Goal: Task Accomplishment & Management: Manage account settings

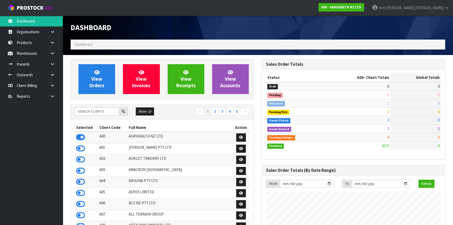
scroll to position [396, 191]
click at [106, 109] on input "text" at bounding box center [97, 111] width 44 height 8
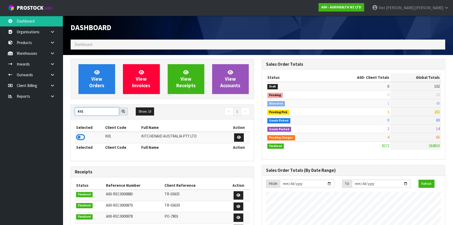
type input "K01"
click at [81, 135] on icon at bounding box center [80, 137] width 9 height 8
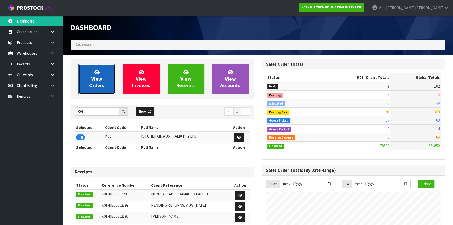
click at [102, 76] on link "View Orders" at bounding box center [97, 79] width 37 height 30
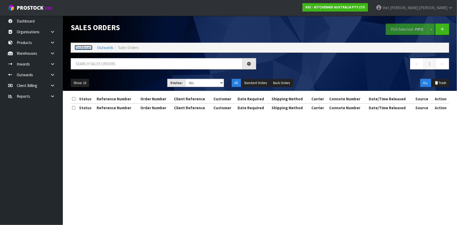
click at [85, 46] on link "Dashboard" at bounding box center [84, 47] width 18 height 5
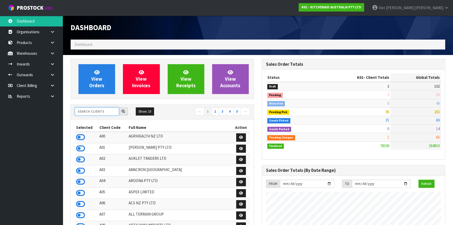
click at [105, 113] on input "text" at bounding box center [97, 111] width 44 height 8
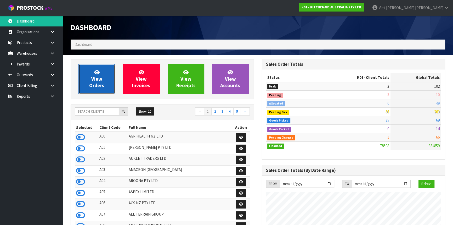
click at [107, 74] on link "View Orders" at bounding box center [97, 79] width 37 height 30
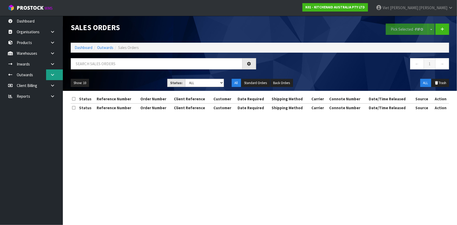
click at [55, 73] on icon at bounding box center [52, 75] width 5 height 4
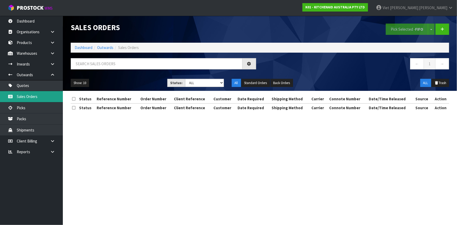
click at [54, 92] on link "Sales Orders" at bounding box center [31, 96] width 63 height 11
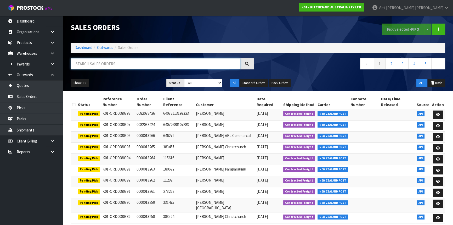
click at [122, 69] on input "text" at bounding box center [156, 63] width 170 height 11
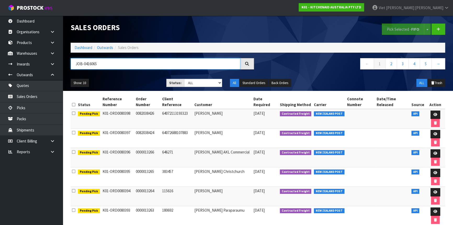
type input "JOB-0416065"
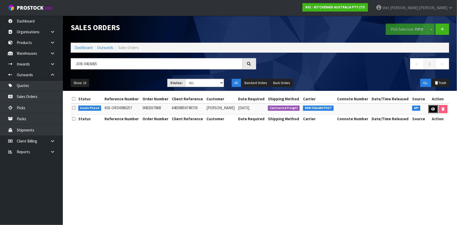
click at [432, 110] on icon at bounding box center [433, 108] width 4 height 3
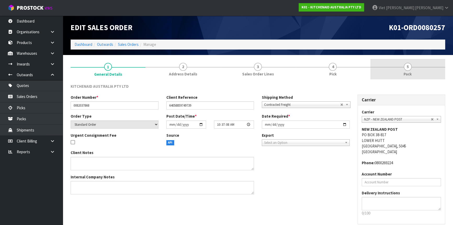
click at [395, 70] on link "5 Pack" at bounding box center [408, 69] width 75 height 21
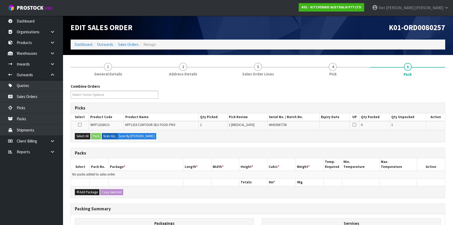
scroll to position [24, 0]
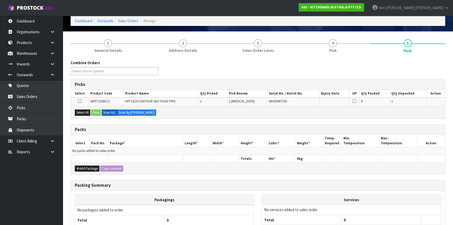
click at [81, 101] on icon at bounding box center [80, 101] width 4 height 0
click at [0, 0] on input "checkbox" at bounding box center [0, 0] width 0 height 0
click at [99, 110] on button "Pack" at bounding box center [96, 112] width 10 height 6
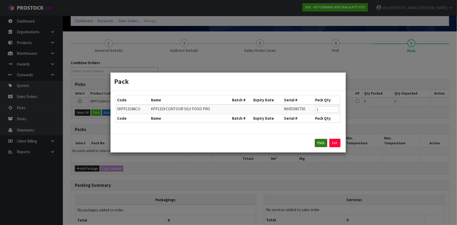
click at [322, 144] on button "Pack" at bounding box center [321, 143] width 13 height 8
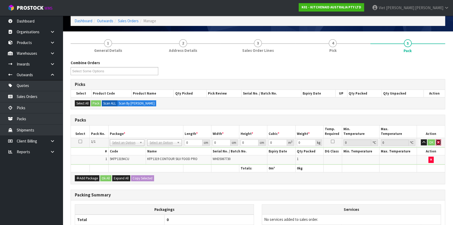
click at [436, 139] on button "button" at bounding box center [438, 142] width 5 height 6
click at [165, 138] on td "No Packaging Cartons PLT GEN120 (1200 X 1000) PLT ONE WAY SKID CHEP HIRE PALLET…" at bounding box center [164, 142] width 37 height 9
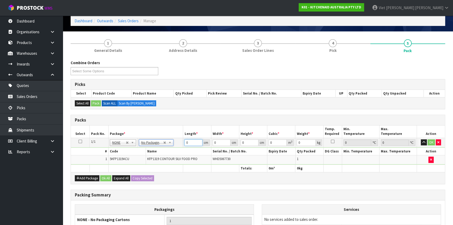
click at [192, 141] on input "0" at bounding box center [193, 142] width 18 height 7
type input "30"
type input "50"
type input "2"
type input "0.003"
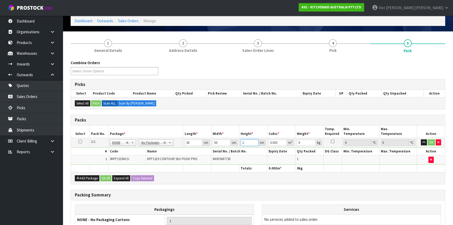
type input "29"
type input "0.0435"
type input "29"
type input "7"
click button "OK" at bounding box center [431, 142] width 7 height 6
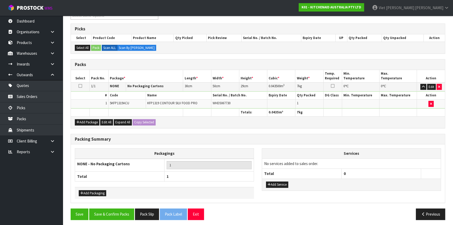
scroll to position [80, 0]
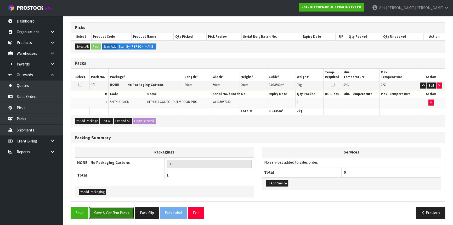
click at [110, 213] on button "Save & Confirm Packs" at bounding box center [111, 212] width 45 height 11
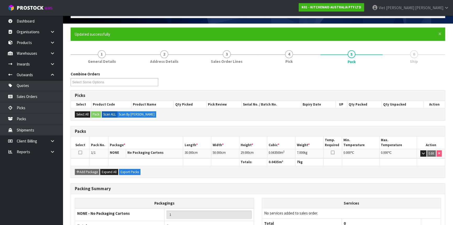
scroll to position [71, 0]
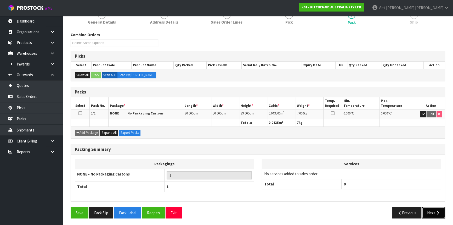
drag, startPoint x: 433, startPoint y: 210, endPoint x: 376, endPoint y: 182, distance: 62.8
click at [433, 210] on button "Next" at bounding box center [433, 212] width 23 height 11
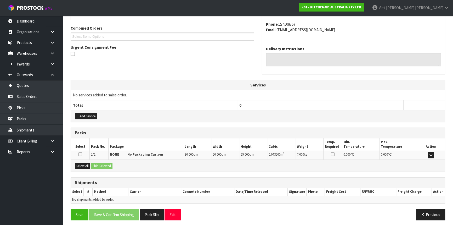
scroll to position [131, 0]
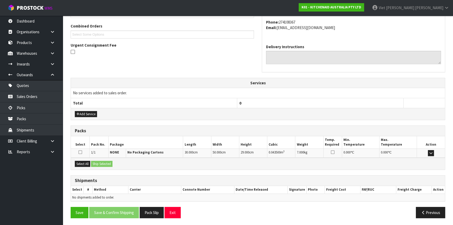
click at [80, 151] on icon at bounding box center [81, 152] width 4 height 4
click at [0, 0] on input "checkbox" at bounding box center [0, 0] width 0 height 0
click at [100, 163] on button "Ship Selected" at bounding box center [101, 164] width 21 height 6
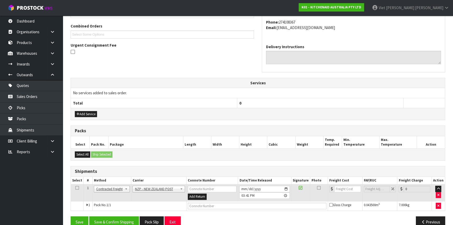
scroll to position [141, 0]
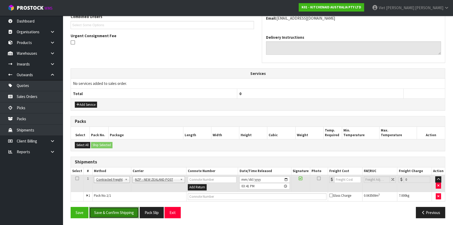
click at [128, 215] on button "Save & Confirm Shipping" at bounding box center [114, 212] width 50 height 11
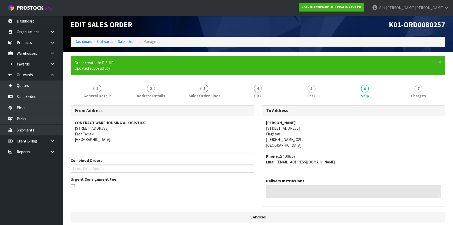
scroll to position [0, 0]
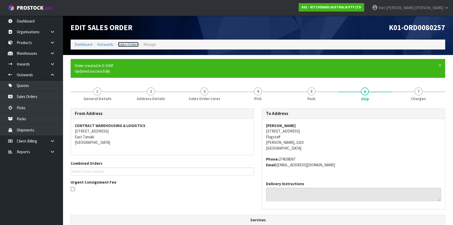
click at [128, 45] on link "Sales Orders" at bounding box center [128, 44] width 21 height 5
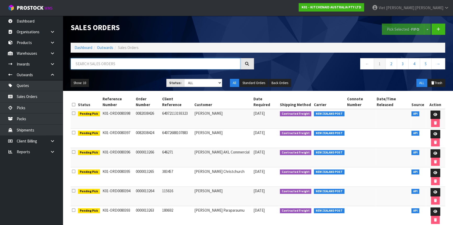
click at [209, 66] on input "text" at bounding box center [156, 63] width 170 height 11
click at [292, 70] on nav "← 1 2 3 4 5 →" at bounding box center [353, 64] width 183 height 13
click at [165, 62] on input "text" at bounding box center [156, 63] width 170 height 11
click at [254, 66] on div at bounding box center [162, 65] width 191 height 15
click at [213, 68] on input "text" at bounding box center [156, 63] width 170 height 11
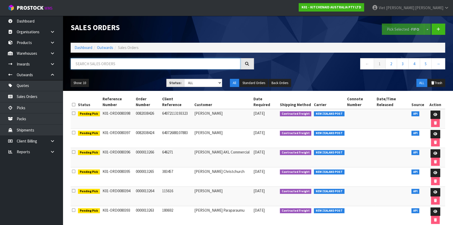
click at [213, 68] on input "text" at bounding box center [156, 63] width 170 height 11
click at [184, 64] on input "text" at bounding box center [156, 63] width 170 height 11
type input "JOB-0416044"
click at [394, 85] on div "ALL Trash" at bounding box center [402, 83] width 96 height 8
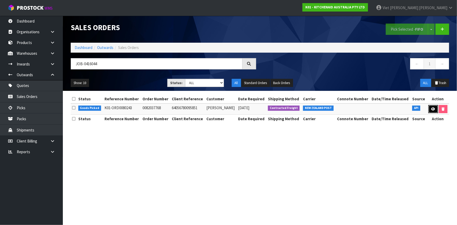
click at [431, 109] on icon at bounding box center [433, 108] width 4 height 3
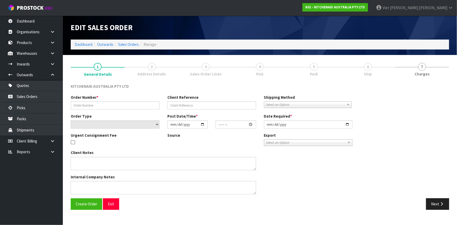
type input "0082037768"
type input "64056780095851"
select select "number:0"
type input "[DATE]"
type input "20:39:31.000"
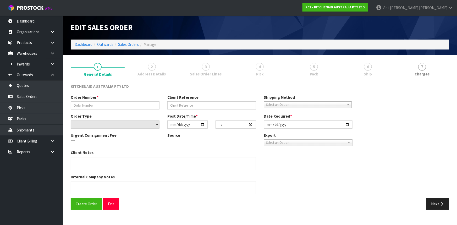
type input "[DATE]"
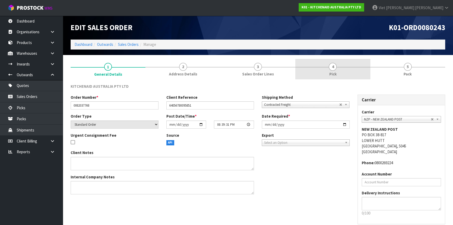
click at [351, 69] on link "4 Pick" at bounding box center [332, 69] width 75 height 21
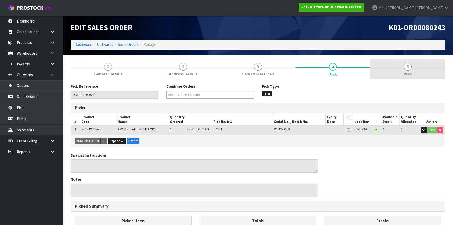
click at [402, 67] on link "5 Pack" at bounding box center [408, 69] width 75 height 21
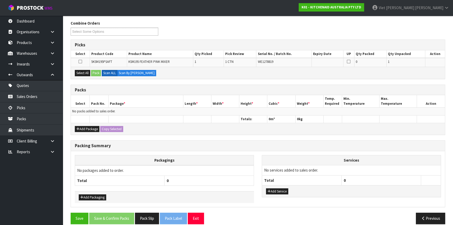
scroll to position [45, 0]
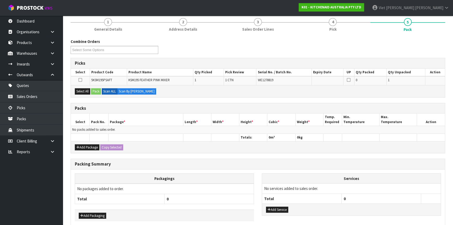
click at [80, 80] on icon at bounding box center [81, 80] width 4 height 0
click at [0, 0] on input "checkbox" at bounding box center [0, 0] width 0 height 0
click at [80, 80] on icon at bounding box center [81, 80] width 4 height 0
click at [0, 0] on input "checkbox" at bounding box center [0, 0] width 0 height 0
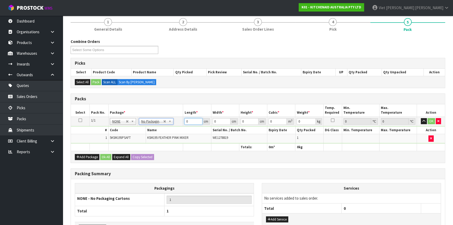
click at [194, 122] on input "0" at bounding box center [193, 121] width 18 height 7
drag, startPoint x: 191, startPoint y: 122, endPoint x: 179, endPoint y: 120, distance: 12.2
click at [179, 120] on tr "1/1 NONE 007-001 007-002 007-004 007-009 007-013 007-014 007-015 007-017 007-01…" at bounding box center [258, 120] width 374 height 9
type input "2946"
drag, startPoint x: 196, startPoint y: 122, endPoint x: 170, endPoint y: 121, distance: 25.4
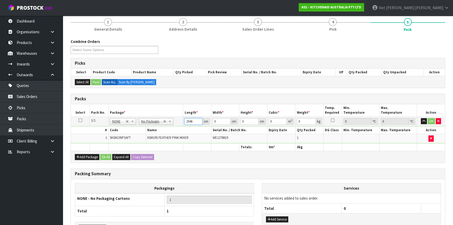
click at [170, 121] on tr "1/1 NONE 007-001 007-002 007-004 007-009 007-013 007-014 007-015 007-017 007-01…" at bounding box center [258, 120] width 374 height 9
type input "29"
type input "46"
type input "4"
type input "0.005336"
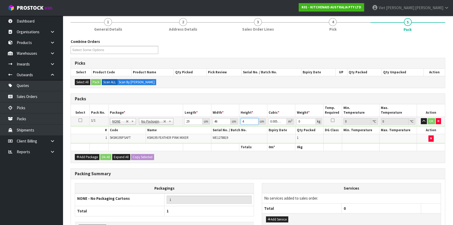
type input "43"
type input "0.057362"
type input "43"
type input "13"
click button "OK" at bounding box center [431, 121] width 7 height 6
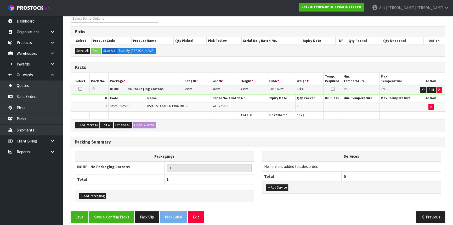
scroll to position [80, 0]
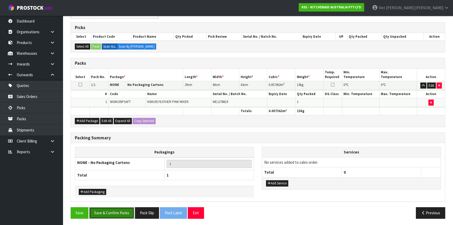
click at [123, 207] on button "Save & Confirm Packs" at bounding box center [111, 212] width 45 height 11
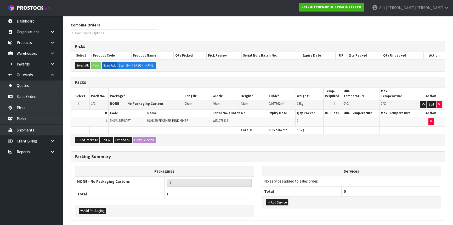
scroll to position [0, 0]
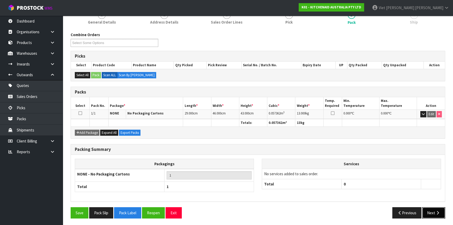
click at [424, 214] on button "Next" at bounding box center [433, 212] width 23 height 11
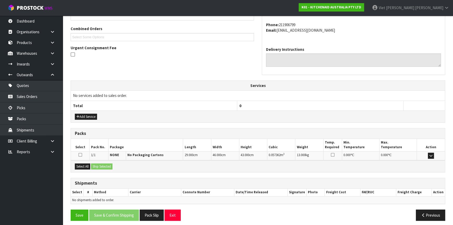
scroll to position [131, 0]
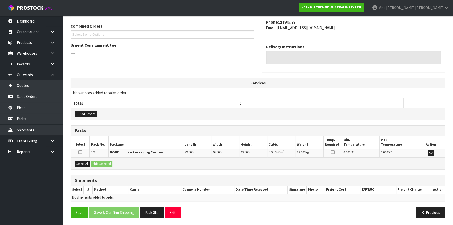
click at [80, 152] on icon at bounding box center [81, 152] width 4 height 4
click at [0, 0] on input "checkbox" at bounding box center [0, 0] width 0 height 0
click at [105, 164] on button "Ship Selected" at bounding box center [101, 164] width 21 height 6
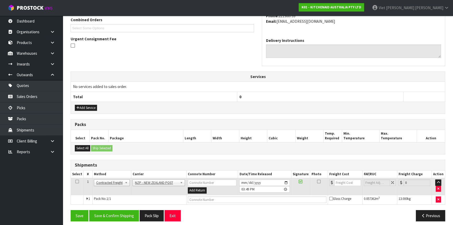
scroll to position [141, 0]
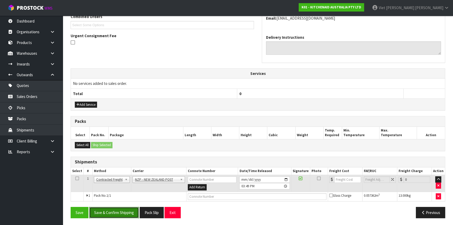
click at [107, 216] on button "Save & Confirm Shipping" at bounding box center [114, 212] width 50 height 11
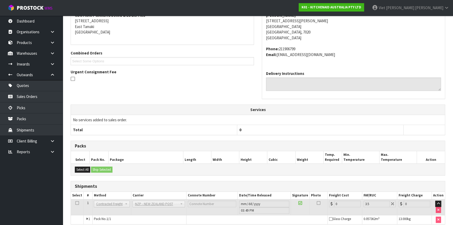
scroll to position [133, 0]
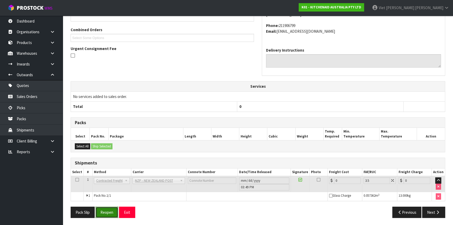
click at [115, 208] on button "Reopen" at bounding box center [107, 211] width 23 height 11
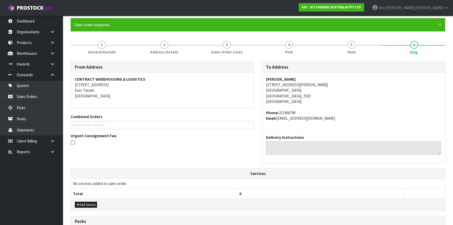
scroll to position [143, 0]
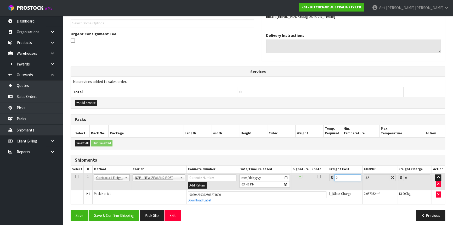
drag, startPoint x: 343, startPoint y: 177, endPoint x: 304, endPoint y: 180, distance: 38.8
click at [304, 180] on tr "1 Client Local Pickup Customer Local Pickup Company Freight Contracted Freight …" at bounding box center [258, 181] width 374 height 17
type input "1"
type input "1.03"
type input "16"
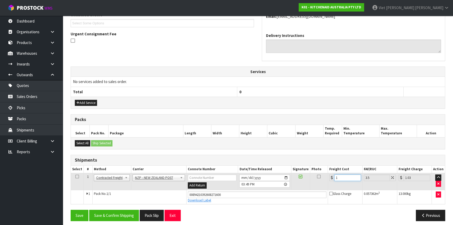
type input "16.56"
type input "16.6"
type input "17.18"
type input "16.61"
type input "17.19"
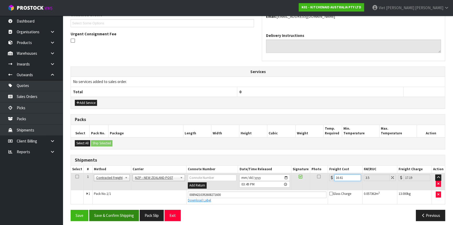
type input "16.61"
click at [124, 210] on button "Save & Confirm Shipping" at bounding box center [114, 215] width 50 height 11
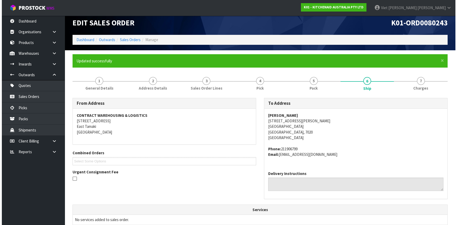
scroll to position [0, 0]
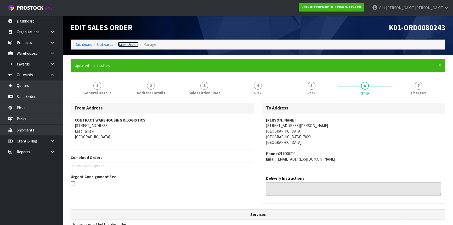
click at [129, 46] on link "Sales Orders" at bounding box center [128, 44] width 21 height 5
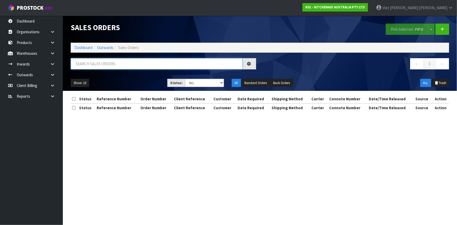
click at [177, 62] on input "text" at bounding box center [157, 63] width 172 height 11
type input "JOB-0416065"
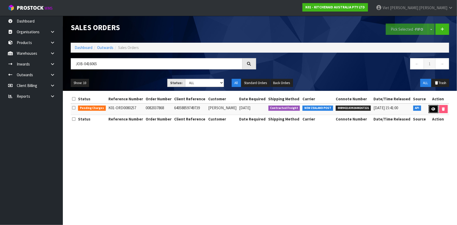
click at [433, 108] on icon at bounding box center [433, 108] width 4 height 3
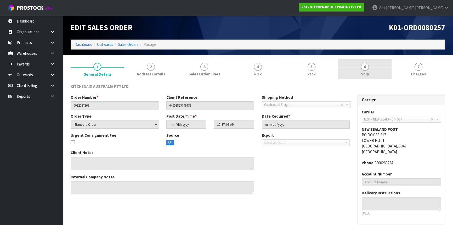
click at [361, 75] on span "Ship" at bounding box center [365, 73] width 8 height 5
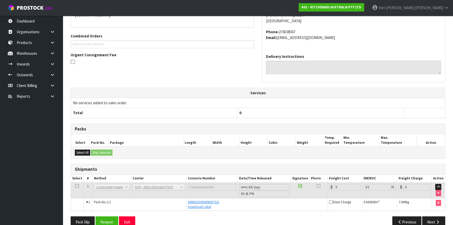
scroll to position [113, 0]
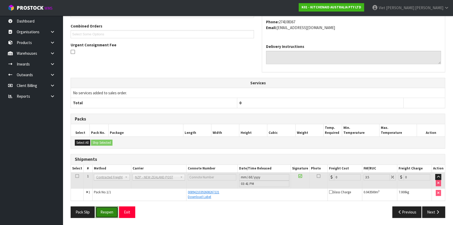
click at [105, 210] on button "Reopen" at bounding box center [107, 211] width 23 height 11
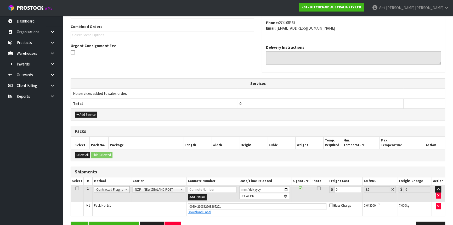
scroll to position [131, 0]
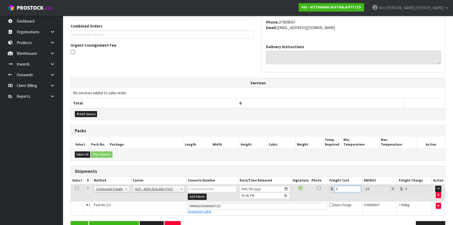
drag, startPoint x: 347, startPoint y: 186, endPoint x: 306, endPoint y: 193, distance: 41.8
click at [306, 193] on tr "1 Client Local Pickup Customer Local Pickup Company Freight Contracted Freight …" at bounding box center [258, 192] width 374 height 17
type input "7"
type input "7.24"
type input "7.3"
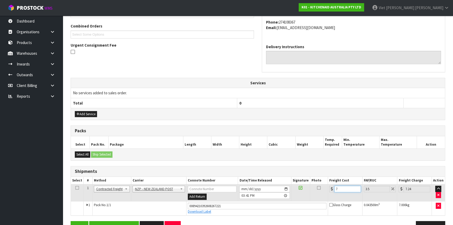
type input "7.56"
type input "7.31"
type input "7.57"
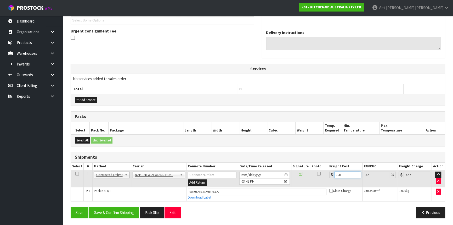
type input "7.31"
click at [119, 205] on div "From Address CONTRACT WAREHOUSING & LOGISTICS 17 Allens Road East Tamaki Auckla…" at bounding box center [258, 89] width 375 height 265
click at [119, 208] on button "Save & Confirm Shipping" at bounding box center [114, 212] width 50 height 11
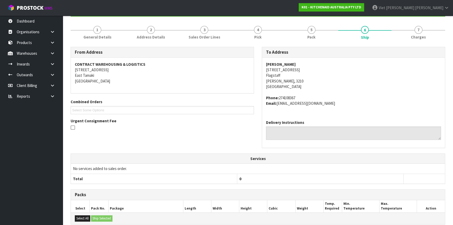
scroll to position [0, 0]
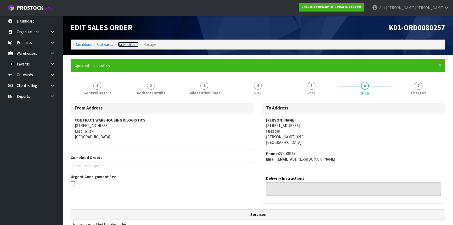
click at [127, 43] on link "Sales Orders" at bounding box center [128, 44] width 21 height 5
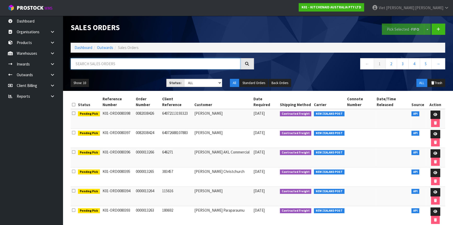
click at [99, 61] on input "text" at bounding box center [156, 63] width 170 height 11
type input "JOB-0416065"
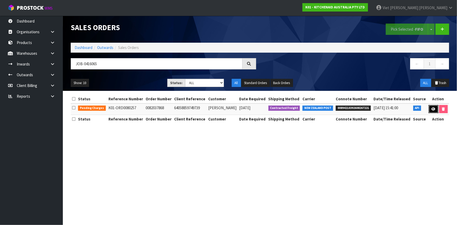
click at [435, 109] on link at bounding box center [433, 109] width 10 height 8
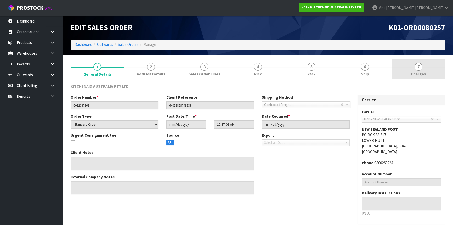
click at [417, 63] on span "7" at bounding box center [419, 67] width 8 height 8
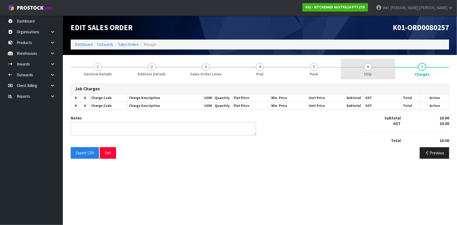
click at [370, 66] on span "6" at bounding box center [368, 67] width 8 height 8
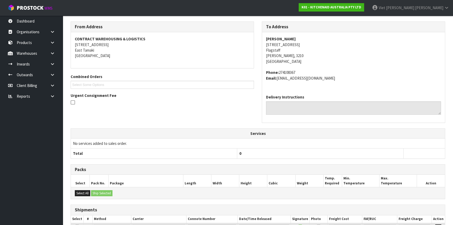
scroll to position [113, 0]
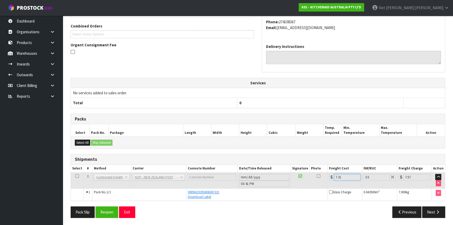
click at [347, 177] on input "7.31" at bounding box center [347, 177] width 27 height 7
click at [110, 211] on button "Reopen" at bounding box center [107, 211] width 23 height 11
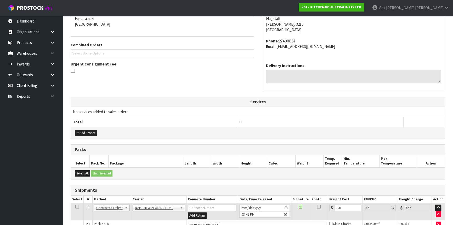
scroll to position [145, 0]
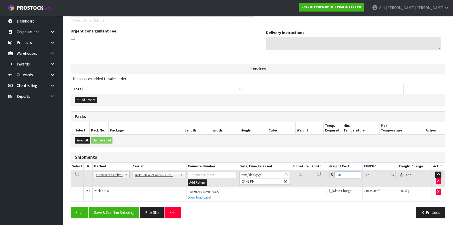
type input "8"
type input "8.28"
click at [356, 173] on input "8" at bounding box center [347, 174] width 27 height 7
type input "9"
type input "9.31"
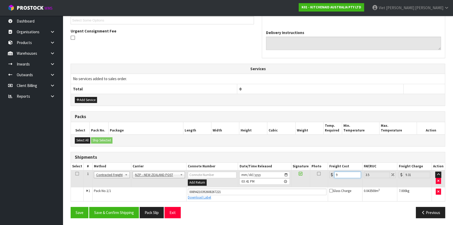
type input "9"
click at [358, 173] on input "9" at bounding box center [347, 174] width 27 height 7
click at [348, 174] on input "9" at bounding box center [347, 174] width 27 height 7
type input "0"
type input "7"
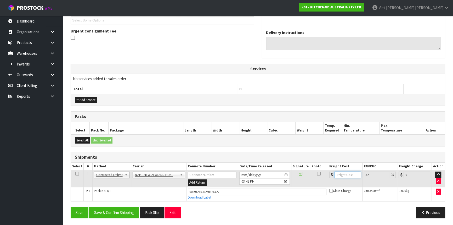
type input "7.24"
type input "7.3"
type input "7.56"
type input "7.31"
type input "7.57"
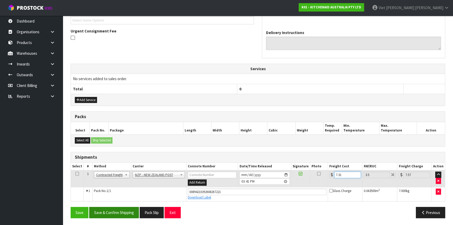
type input "7.31"
click at [126, 214] on button "Save & Confirm Shipping" at bounding box center [114, 212] width 50 height 11
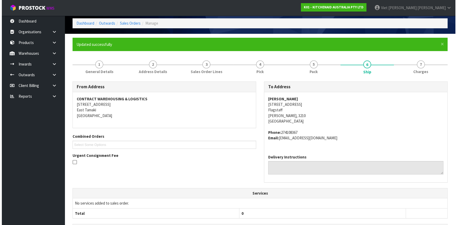
scroll to position [0, 0]
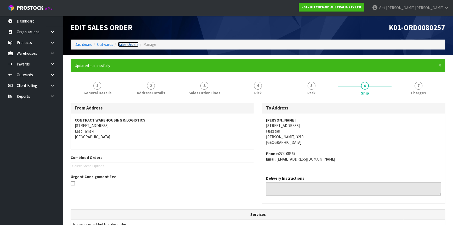
click at [122, 42] on link "Sales Orders" at bounding box center [128, 44] width 21 height 5
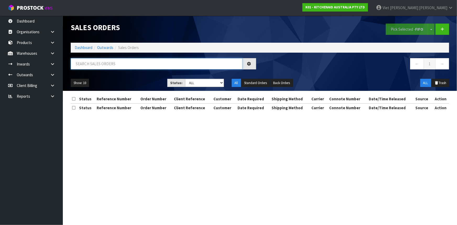
click at [104, 64] on input "text" at bounding box center [157, 63] width 172 height 11
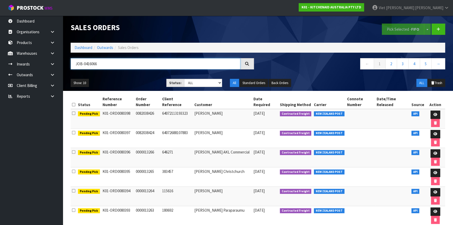
type input "JOB-0416066"
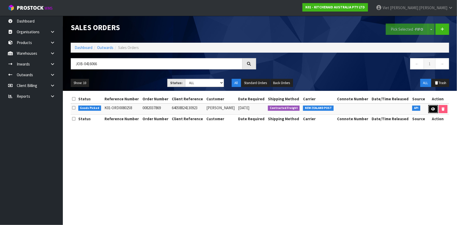
click at [429, 109] on link at bounding box center [433, 109] width 10 height 8
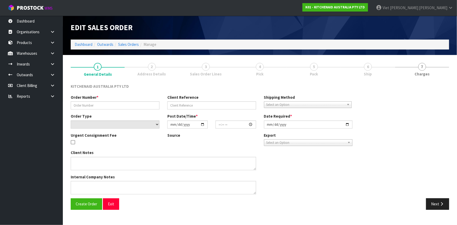
type input "0082037869"
type input "64058824130923"
select select "number:0"
type input "[DATE]"
type input "10:37:10.000"
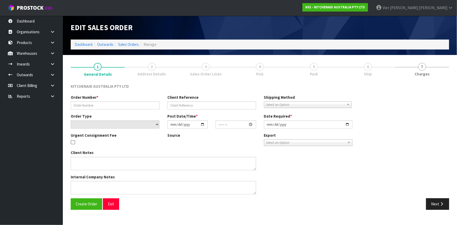
type input "[DATE]"
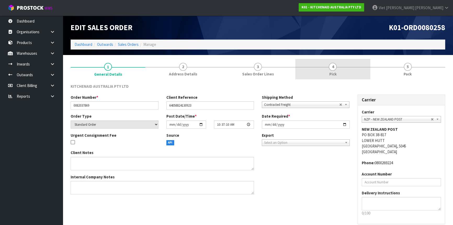
click at [337, 69] on link "4 Pick" at bounding box center [332, 69] width 75 height 21
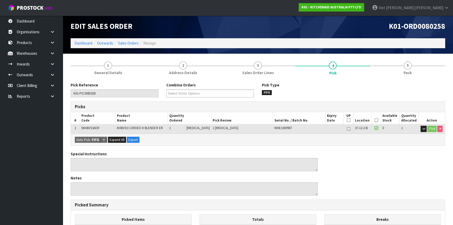
scroll to position [0, 0]
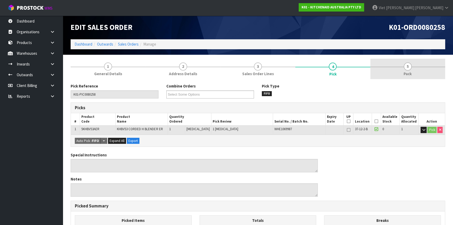
click at [393, 75] on link "5 Pack" at bounding box center [408, 69] width 75 height 21
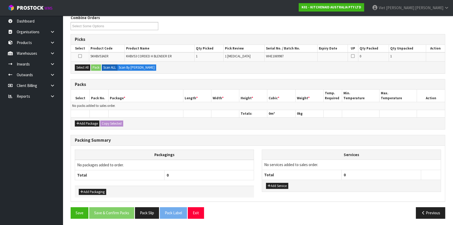
scroll to position [45, 0]
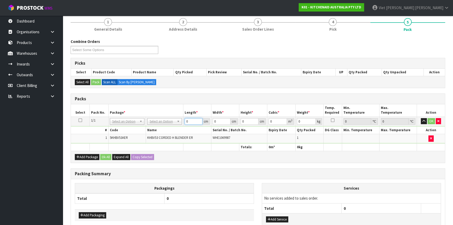
click at [191, 119] on input "0" at bounding box center [194, 121] width 18 height 7
click at [190, 120] on input "0" at bounding box center [194, 121] width 18 height 7
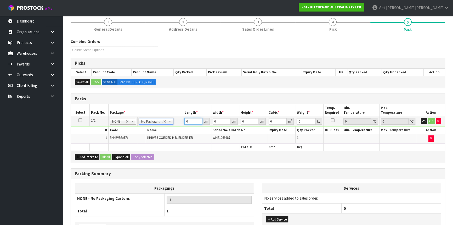
click at [191, 121] on input "0" at bounding box center [193, 121] width 18 height 7
drag, startPoint x: 191, startPoint y: 121, endPoint x: 177, endPoint y: 123, distance: 13.7
click at [177, 123] on tr "1/1 NONE 007-001 007-002 007-004 007-009 007-013 007-014 007-015 007-017 007-01…" at bounding box center [258, 120] width 374 height 9
type input "22"
type input "26"
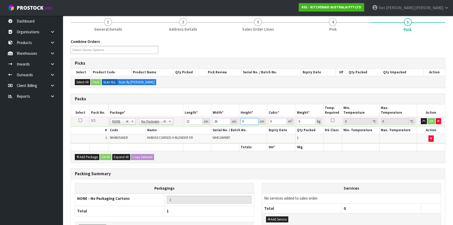
type input "2"
type input "0.001144"
type input "29"
type input "0.016588"
type input "29"
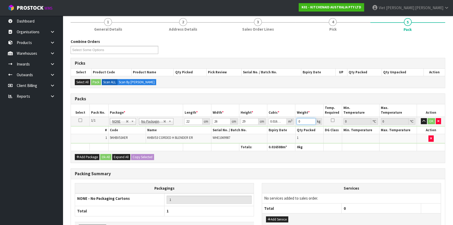
type input "1"
type input "2"
click at [430, 118] on button "OK" at bounding box center [431, 121] width 7 height 6
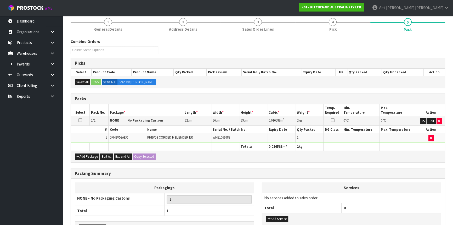
scroll to position [80, 0]
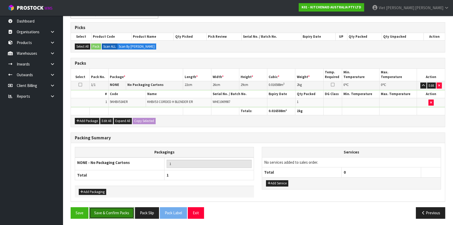
click at [123, 212] on button "Save & Confirm Packs" at bounding box center [111, 212] width 45 height 11
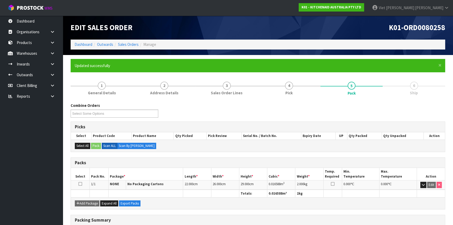
scroll to position [71, 0]
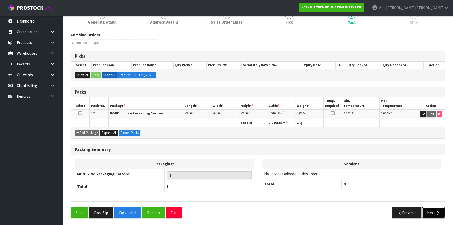
click at [432, 211] on button "Next" at bounding box center [433, 212] width 23 height 11
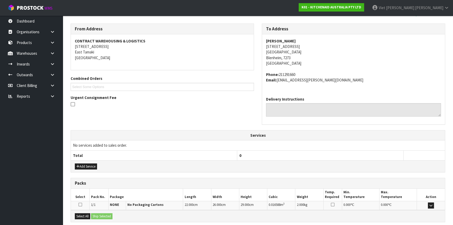
scroll to position [119, 0]
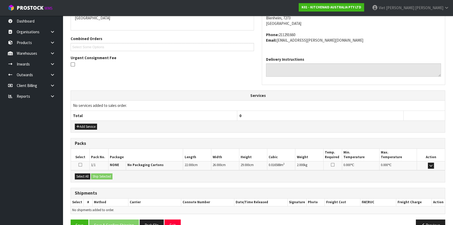
drag, startPoint x: 79, startPoint y: 163, endPoint x: 94, endPoint y: 171, distance: 17.0
click at [79, 163] on icon at bounding box center [81, 165] width 4 height 4
click at [0, 0] on input "checkbox" at bounding box center [0, 0] width 0 height 0
click at [97, 172] on div "Select All Ship Selected" at bounding box center [258, 176] width 374 height 12
click at [100, 175] on button "Ship Selected" at bounding box center [101, 176] width 21 height 6
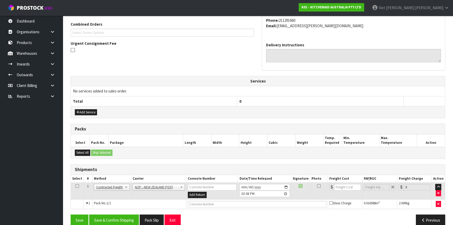
scroll to position [141, 0]
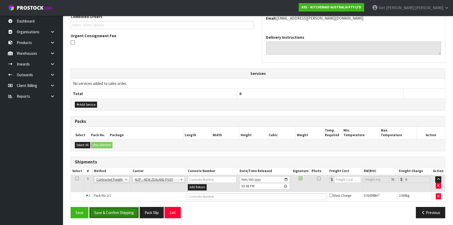
click at [122, 215] on button "Save & Confirm Shipping" at bounding box center [114, 212] width 50 height 11
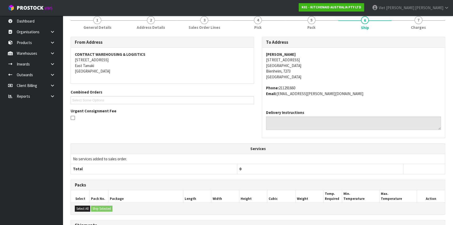
scroll to position [133, 0]
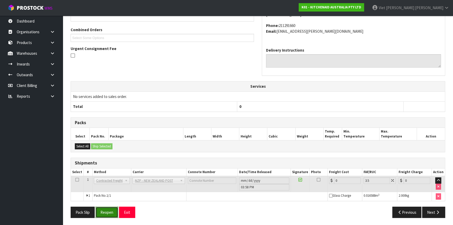
click at [112, 214] on button "Reopen" at bounding box center [107, 211] width 23 height 11
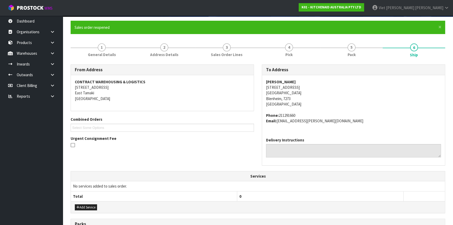
scroll to position [143, 0]
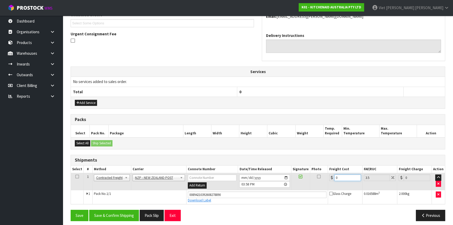
drag, startPoint x: 342, startPoint y: 175, endPoint x: 318, endPoint y: 178, distance: 24.1
click at [318, 178] on tr "1 Client Local Pickup Customer Local Pickup Company Freight Contracted Freight …" at bounding box center [258, 181] width 374 height 17
type input "1"
type input "1.03"
type input "16"
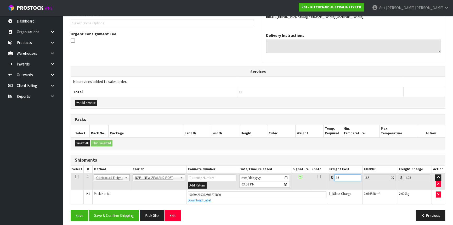
type input "16.56"
type input "16.2"
type input "16.77"
type input "16.2"
click at [100, 215] on button "Save & Confirm Shipping" at bounding box center [114, 215] width 50 height 11
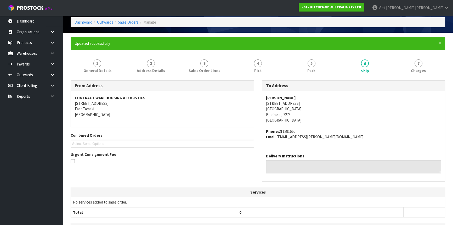
scroll to position [0, 0]
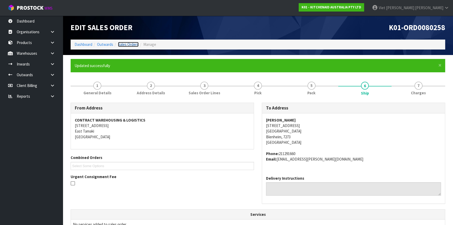
click at [121, 42] on link "Sales Orders" at bounding box center [128, 44] width 21 height 5
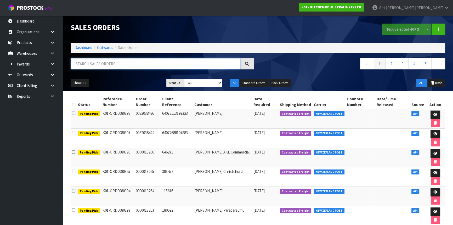
click at [208, 58] on input "text" at bounding box center [156, 63] width 170 height 11
click at [207, 60] on input "text" at bounding box center [156, 63] width 170 height 11
type input "JOB-0416016"
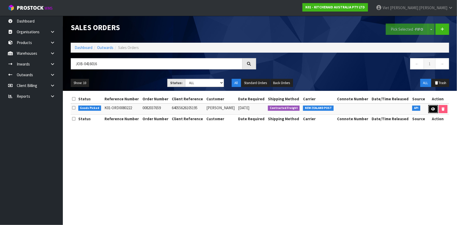
click at [431, 111] on link at bounding box center [433, 109] width 10 height 8
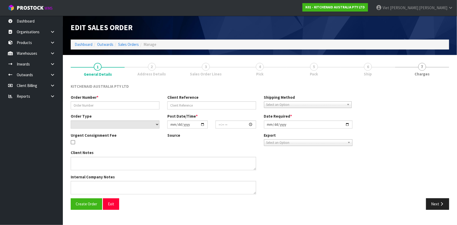
type input "0082037659"
type input "64055626105195"
select select "number:0"
type input "[DATE]"
type input "12:38:17.000"
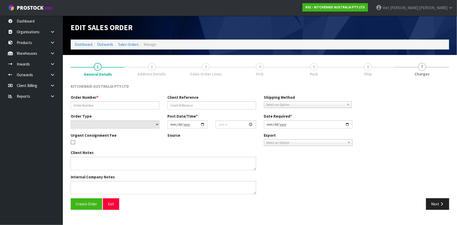
type input "[DATE]"
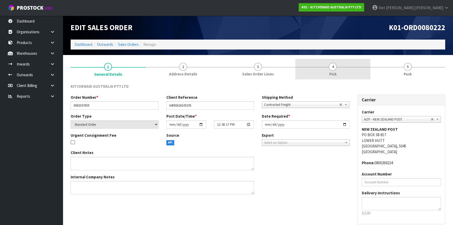
click at [345, 67] on link "4 Pick" at bounding box center [332, 69] width 75 height 21
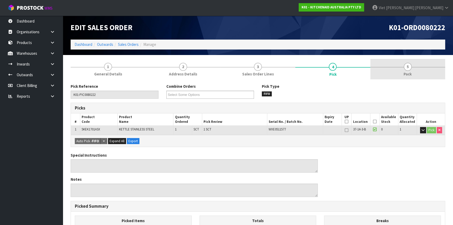
click at [436, 66] on link "5 Pack" at bounding box center [408, 69] width 75 height 21
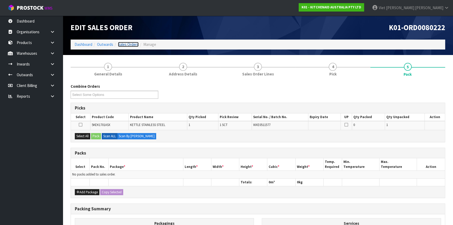
click at [137, 47] on link "Sales Orders" at bounding box center [128, 44] width 21 height 5
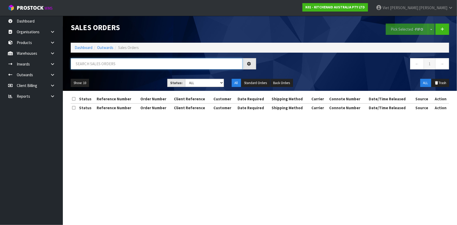
click at [195, 64] on input "text" at bounding box center [157, 63] width 172 height 11
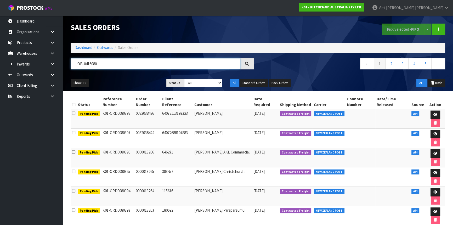
type input "JOB-0416080"
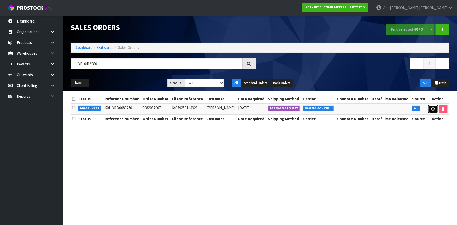
click at [432, 111] on link at bounding box center [433, 109] width 10 height 8
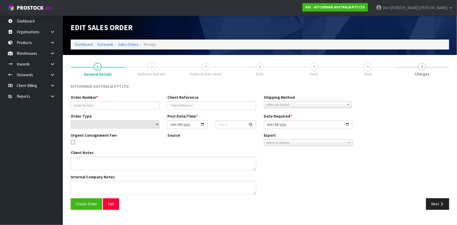
type input "0082037907"
type input "64059250114923"
select select "number:0"
type input "[DATE]"
type input "12:38:06.000"
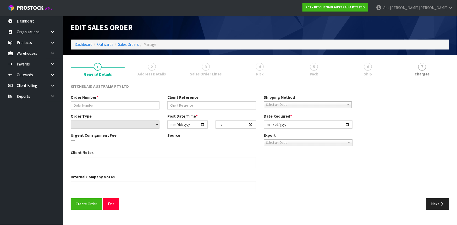
type input "[DATE]"
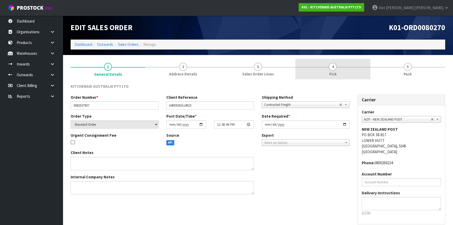
click at [340, 62] on link "4 Pick" at bounding box center [332, 69] width 75 height 21
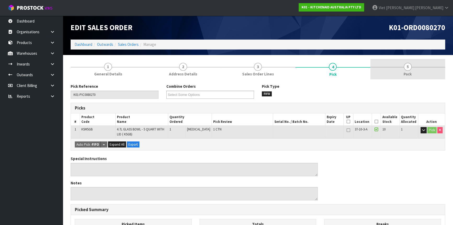
click at [394, 77] on link "5 Pack" at bounding box center [408, 69] width 75 height 21
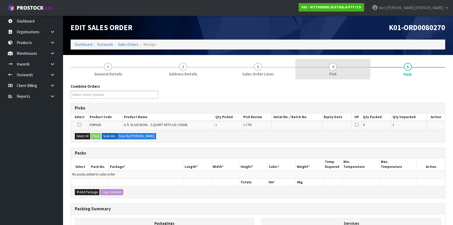
click at [333, 69] on span "4" at bounding box center [333, 67] width 8 height 8
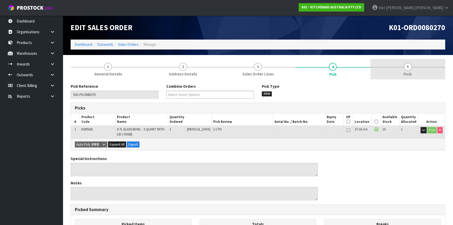
click at [399, 75] on link "5 Pack" at bounding box center [408, 69] width 75 height 21
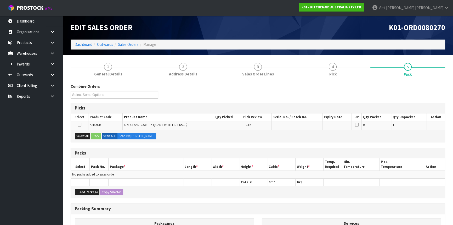
click at [81, 127] on label at bounding box center [80, 124] width 4 height 5
click at [0, 0] on input "checkbox" at bounding box center [0, 0] width 0 height 0
click at [79, 125] on icon at bounding box center [80, 125] width 4 height 0
click at [0, 0] on input "checkbox" at bounding box center [0, 0] width 0 height 0
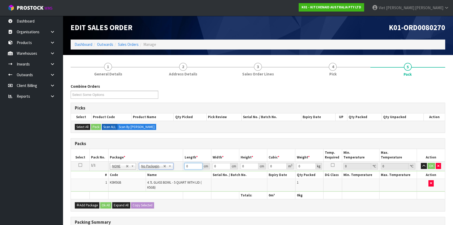
click at [191, 168] on input "0" at bounding box center [193, 166] width 18 height 7
type input "31"
type input "30"
type input "2"
type input "0.00186"
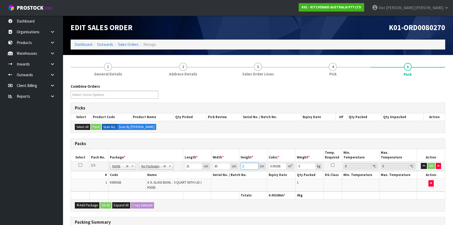
type input "26"
type input "0.02418"
type input "26"
type input "4"
click button "OK" at bounding box center [431, 166] width 7 height 6
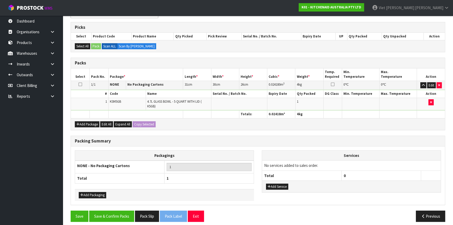
scroll to position [84, 0]
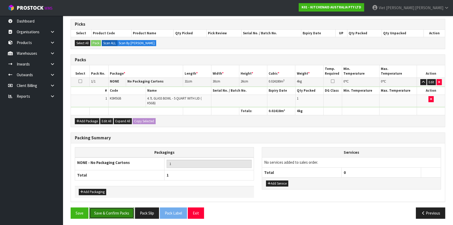
click at [105, 210] on button "Save & Confirm Packs" at bounding box center [111, 212] width 45 height 11
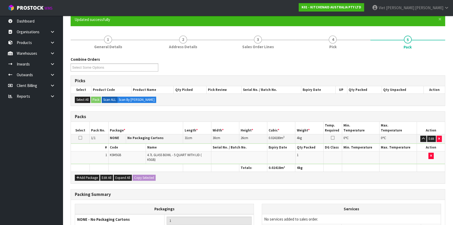
scroll to position [71, 0]
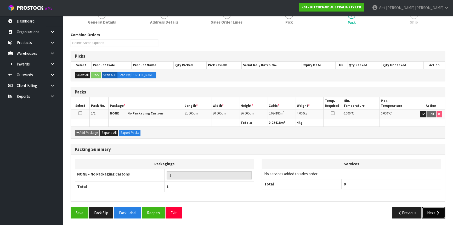
click at [442, 209] on button "Next" at bounding box center [433, 212] width 23 height 11
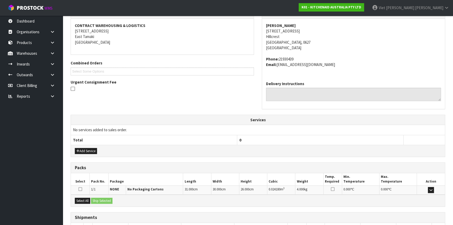
scroll to position [131, 0]
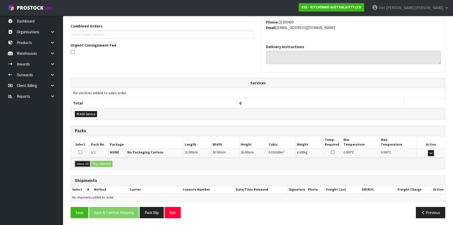
click at [80, 164] on button "Select All" at bounding box center [82, 164] width 15 height 6
click at [99, 162] on button "Ship Selected" at bounding box center [101, 164] width 21 height 6
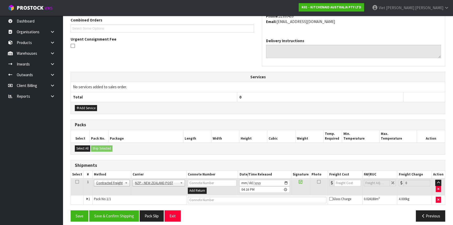
scroll to position [141, 0]
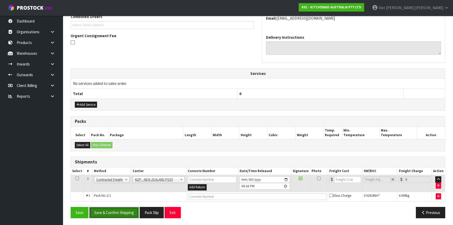
click at [123, 214] on button "Save & Confirm Shipping" at bounding box center [114, 212] width 50 height 11
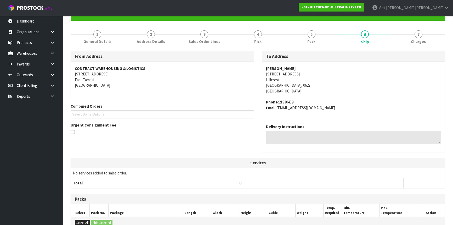
scroll to position [133, 0]
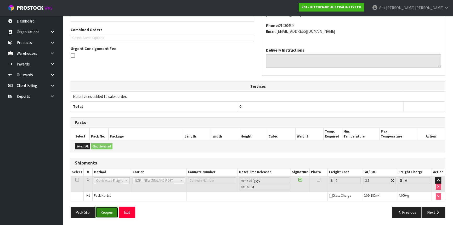
click at [113, 210] on button "Reopen" at bounding box center [107, 211] width 23 height 11
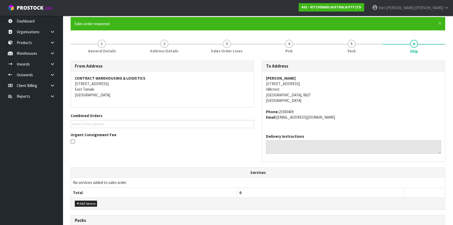
scroll to position [143, 0]
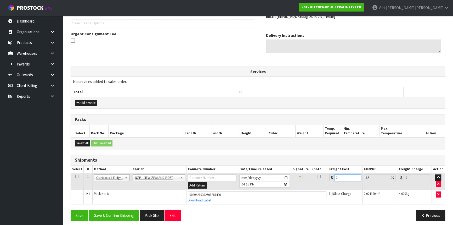
drag, startPoint x: 346, startPoint y: 177, endPoint x: 324, endPoint y: 181, distance: 22.0
click at [324, 181] on tr "1 Client Local Pickup Customer Local Pickup Company Freight Contracted Freight …" at bounding box center [258, 181] width 374 height 17
type input "4"
type input "4.14"
type input "4.3"
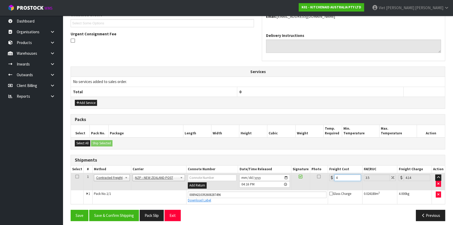
type input "4.45"
type input "4.33"
type input "4.48"
type input "4.33"
click at [123, 214] on button "Save & Confirm Shipping" at bounding box center [114, 215] width 50 height 11
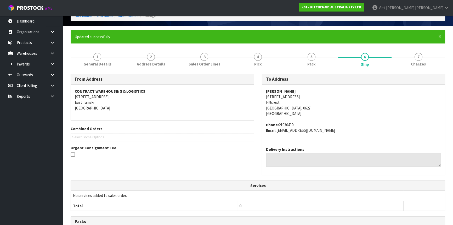
scroll to position [0, 0]
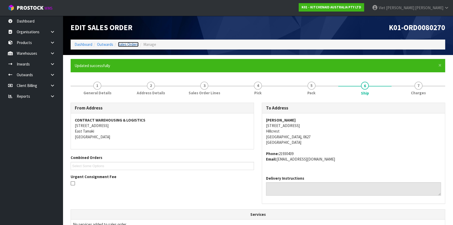
click at [133, 46] on link "Sales Orders" at bounding box center [128, 44] width 21 height 5
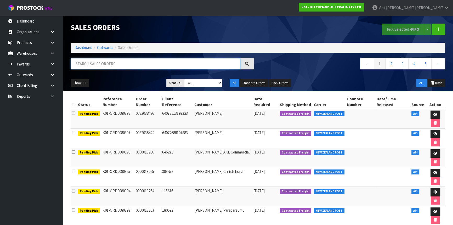
click at [193, 68] on input "text" at bounding box center [156, 63] width 170 height 11
type input "JOB-0416016"
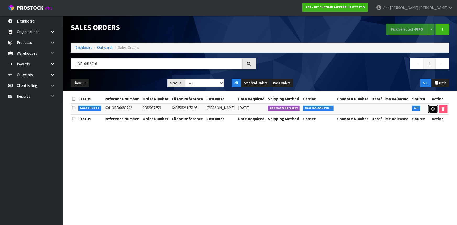
click at [431, 106] on link at bounding box center [433, 109] width 10 height 8
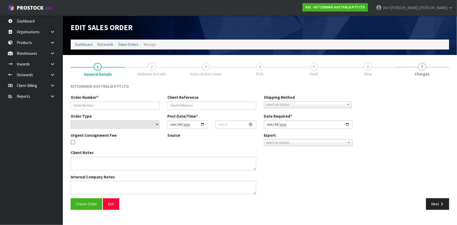
type input "0082037659"
type input "64055626105195"
select select "number:0"
type input "[DATE]"
type input "12:38:17.000"
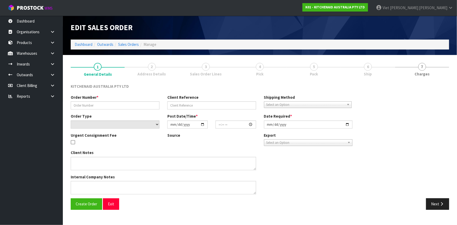
type input "[DATE]"
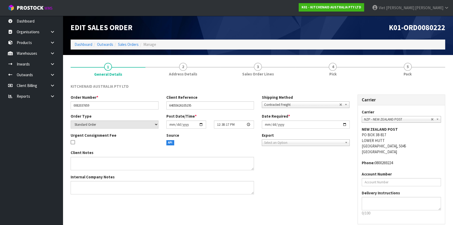
click at [344, 56] on section "1 General Details 2 Address Details 3 Sales Order Lines 4 Pick 5 Pack KITCHENAI…" at bounding box center [258, 152] width 390 height 194
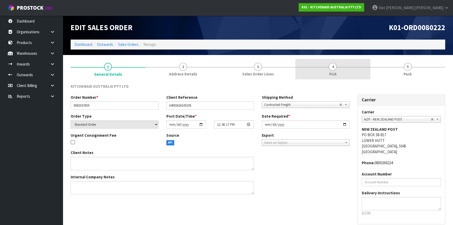
click at [340, 63] on link "4 Pick" at bounding box center [332, 69] width 75 height 21
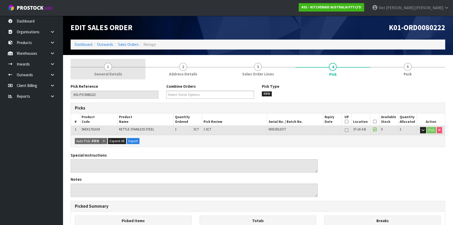
click at [130, 66] on link "1 General Details" at bounding box center [108, 69] width 75 height 21
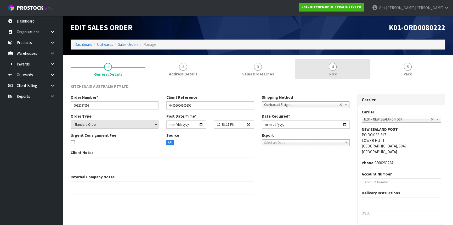
click at [319, 77] on link "4 Pick" at bounding box center [332, 69] width 75 height 21
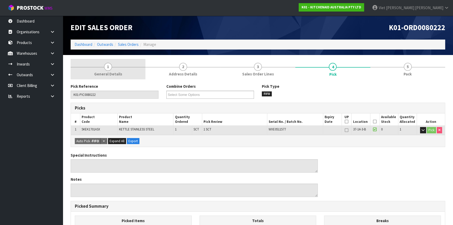
click at [105, 70] on link "1 General Details" at bounding box center [108, 69] width 75 height 21
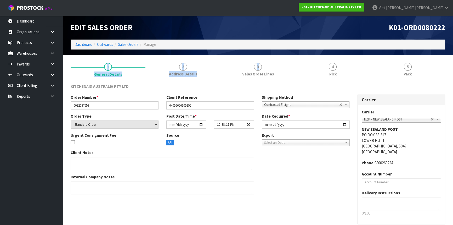
click at [289, 39] on div "Edit Sales Order K01-ORD0080222 Dashboard Outwards Sales Orders Manage 1 Genera…" at bounding box center [226, 124] width 453 height 249
click at [260, 79] on li "3 Sales Order Lines" at bounding box center [258, 69] width 75 height 21
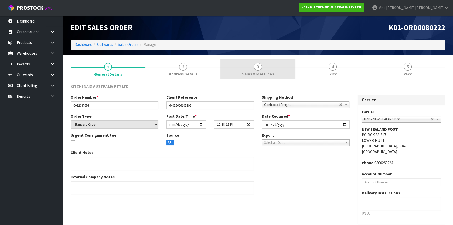
click at [270, 72] on span "Sales Order Lines" at bounding box center [258, 73] width 32 height 5
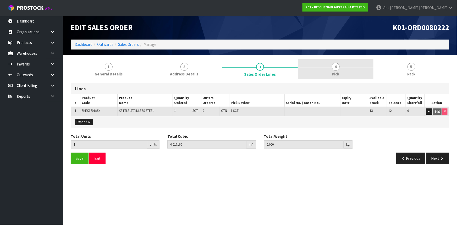
click at [323, 71] on link "4 Pick" at bounding box center [336, 69] width 76 height 21
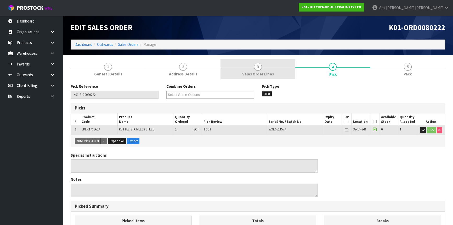
click at [277, 69] on link "3 Sales Order Lines" at bounding box center [258, 69] width 75 height 21
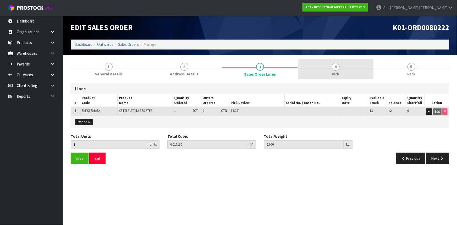
click at [329, 69] on link "4 Pick" at bounding box center [336, 69] width 76 height 21
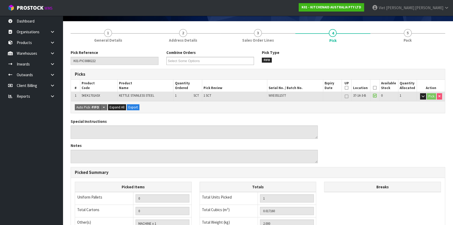
scroll to position [119, 0]
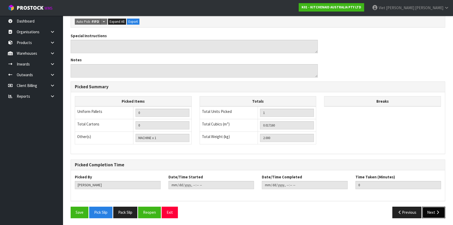
click at [431, 212] on button "Next" at bounding box center [433, 211] width 23 height 11
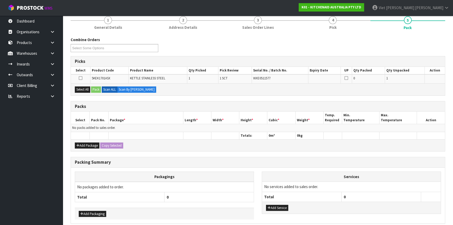
scroll to position [21, 0]
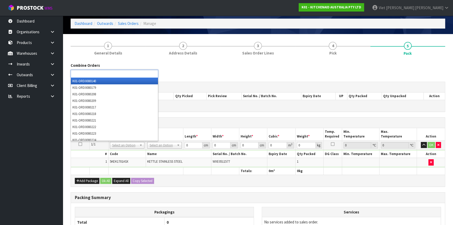
click at [221, 110] on div "Select All Pack Scan ALL Scan By [PERSON_NAME]" at bounding box center [258, 106] width 374 height 12
type input "Select Some Options"
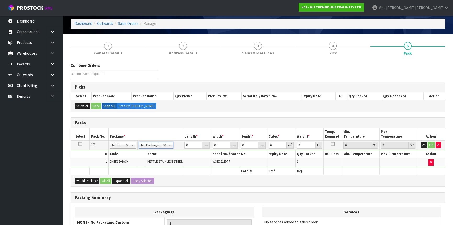
click at [233, 118] on div "Packs" at bounding box center [258, 122] width 374 height 10
click at [192, 144] on input "0" at bounding box center [193, 145] width 18 height 7
click at [214, 114] on div "Combine Orders K01-ORD0080140 K01-ORD0080179 K01-ORD0080208 K01-ORD0080209 K01-…" at bounding box center [258, 173] width 375 height 220
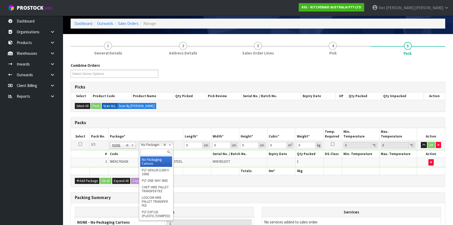
click at [150, 150] on input "text" at bounding box center [156, 152] width 32 height 7
click at [154, 124] on div "Packs" at bounding box center [258, 122] width 374 height 10
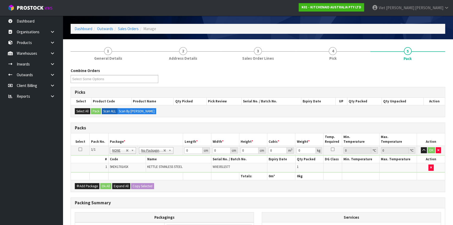
scroll to position [24, 0]
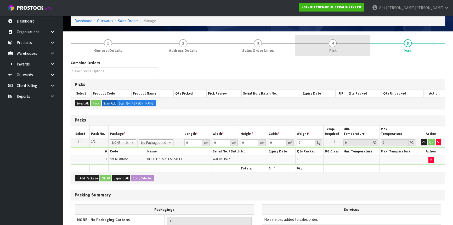
click at [354, 40] on link "4 Pick" at bounding box center [332, 45] width 75 height 21
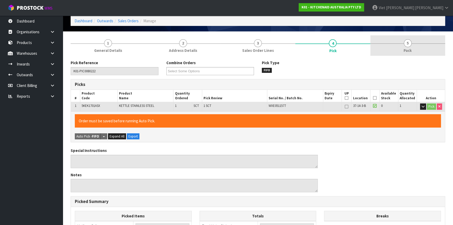
click at [401, 54] on link "5 Pack" at bounding box center [408, 45] width 75 height 21
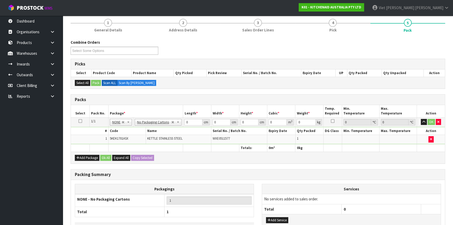
scroll to position [71, 0]
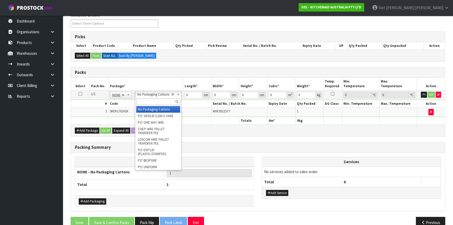
click at [159, 99] on input "text" at bounding box center [158, 101] width 44 height 7
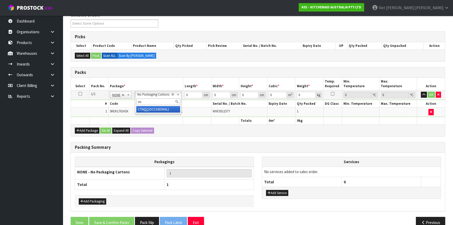
type input "oc"
type input "2"
click at [191, 94] on input "0" at bounding box center [194, 95] width 18 height 7
drag, startPoint x: 188, startPoint y: 95, endPoint x: 176, endPoint y: 96, distance: 12.1
click at [176, 96] on tr "1/1 NONE 007-001 007-002 007-004 007-009 007-013 007-014 007-015 007-017 007-01…" at bounding box center [258, 94] width 374 height 9
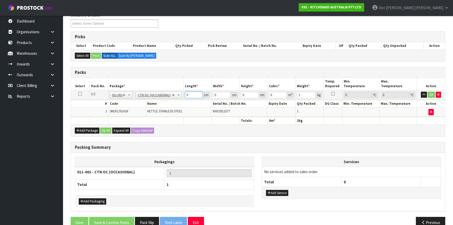
drag, startPoint x: 191, startPoint y: 94, endPoint x: 177, endPoint y: 94, distance: 14.1
click at [177, 94] on tr "1/1 NONE 007-001 007-002 007-004 007-009 007-013 007-014 007-015 007-017 007-01…" at bounding box center [258, 94] width 374 height 9
click at [192, 92] on input "0" at bounding box center [194, 95] width 18 height 7
click at [183, 96] on td "No Packaging Cartons PLT GEN120 (1200 X 1000) PLT ONE WAY SKID CHEP HIRE PALLET…" at bounding box center [158, 94] width 49 height 9
drag, startPoint x: 192, startPoint y: 96, endPoint x: 180, endPoint y: 96, distance: 11.8
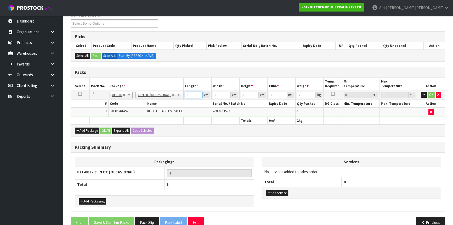
click at [180, 96] on tr "1/1 NONE 007-001 007-002 007-004 007-009 007-013 007-014 007-015 007-017 007-01…" at bounding box center [258, 94] width 374 height 9
type input "30"
type input "35"
type input "2"
type input "0.0021"
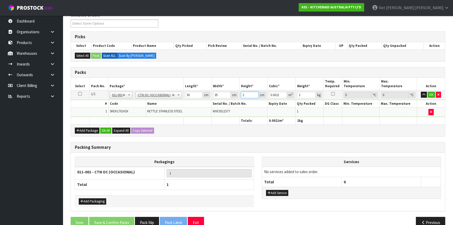
type input "22"
type input "0.0231"
type input "22"
type input "3"
click button "OK" at bounding box center [431, 95] width 7 height 6
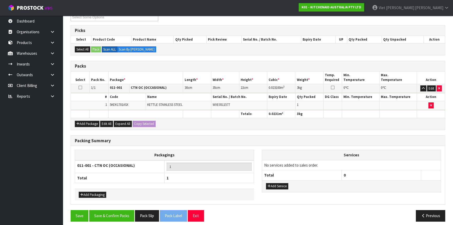
scroll to position [80, 0]
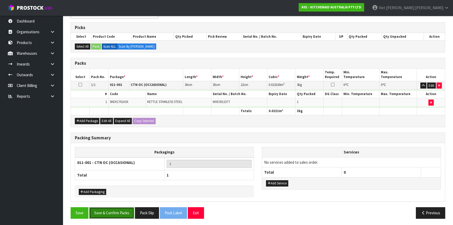
click at [113, 217] on button "Save & Confirm Packs" at bounding box center [111, 212] width 45 height 11
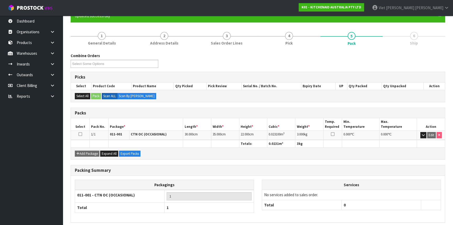
scroll to position [71, 0]
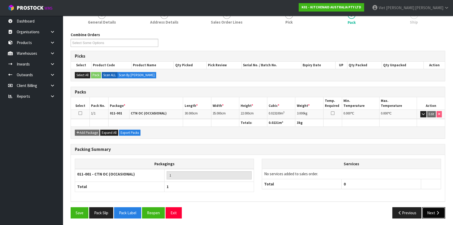
click at [430, 209] on button "Next" at bounding box center [433, 212] width 23 height 11
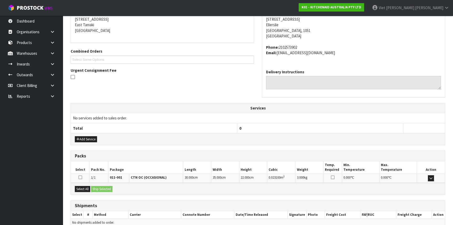
scroll to position [131, 0]
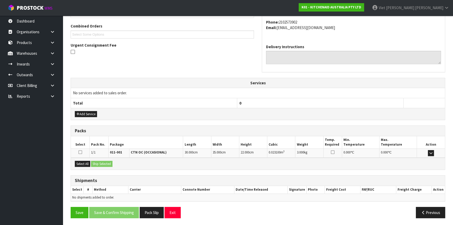
click at [82, 152] on div at bounding box center [80, 152] width 16 height 5
click at [82, 150] on div at bounding box center [80, 152] width 16 height 5
click at [81, 151] on icon at bounding box center [81, 152] width 4 height 4
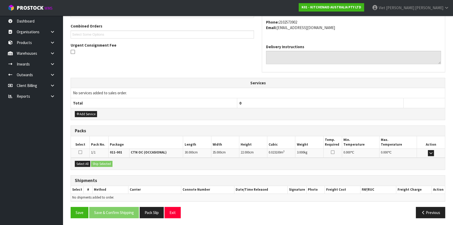
click at [0, 0] on input "checkbox" at bounding box center [0, 0] width 0 height 0
click at [102, 162] on button "Ship Selected" at bounding box center [101, 164] width 21 height 6
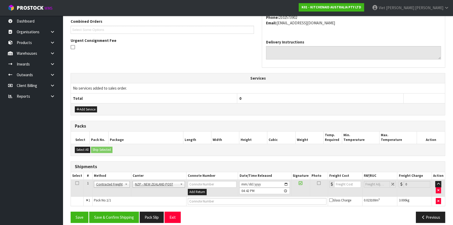
scroll to position [141, 0]
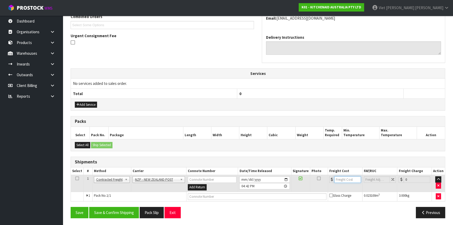
click at [344, 178] on input "number" at bounding box center [347, 179] width 27 height 7
drag, startPoint x: 108, startPoint y: 215, endPoint x: 111, endPoint y: 213, distance: 3.9
click at [108, 215] on button "Save & Confirm Shipping" at bounding box center [114, 212] width 50 height 11
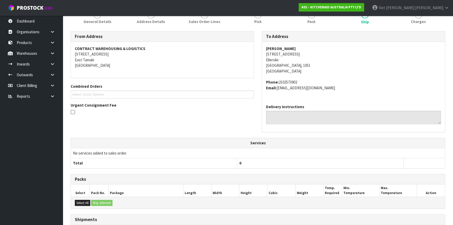
scroll to position [133, 0]
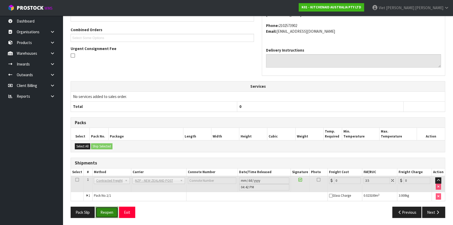
click at [109, 209] on button "Reopen" at bounding box center [107, 211] width 23 height 11
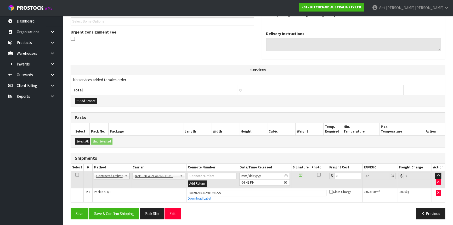
scroll to position [145, 0]
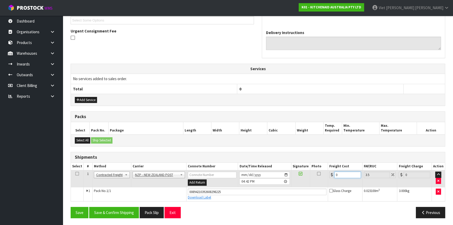
drag, startPoint x: 345, startPoint y: 175, endPoint x: 334, endPoint y: 177, distance: 11.2
click at [334, 177] on div "0" at bounding box center [345, 174] width 32 height 7
type input "4"
type input "4.14"
type input "4.3"
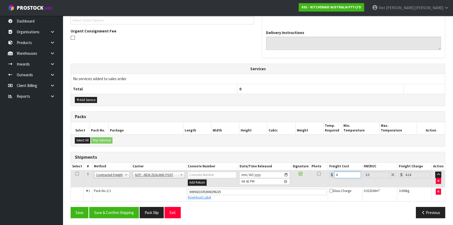
type input "4.45"
type input "4.33"
type input "4.48"
type input "4.33"
click at [124, 211] on button "Save & Confirm Shipping" at bounding box center [114, 212] width 50 height 11
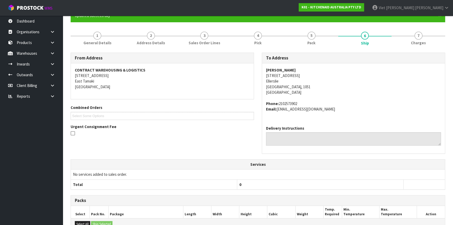
scroll to position [0, 0]
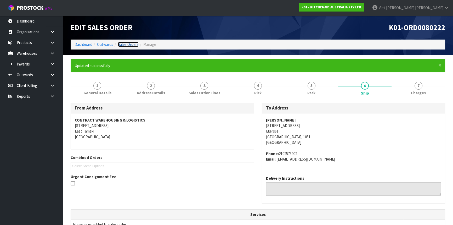
click at [129, 44] on link "Sales Orders" at bounding box center [128, 44] width 21 height 5
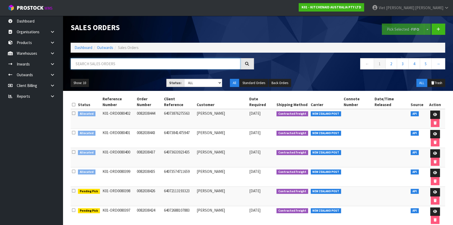
click at [144, 63] on input "text" at bounding box center [156, 63] width 170 height 11
type input "JOB-0416024"
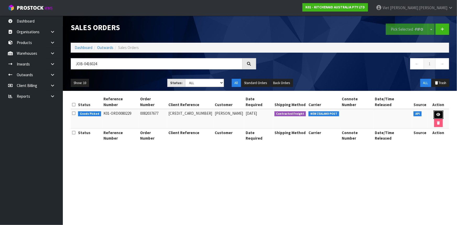
click at [433, 110] on link at bounding box center [438, 114] width 10 height 8
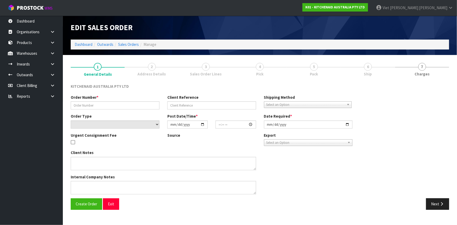
type input "0082037677"
type input "[CREDIT_CARD_NUMBER]"
select select "number:0"
type input "[DATE]"
type input "14:39:44.000"
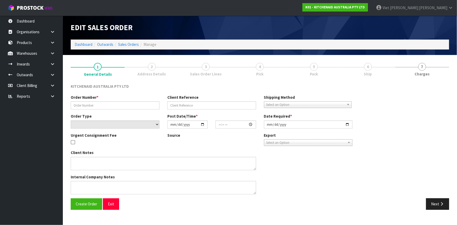
type input "[DATE]"
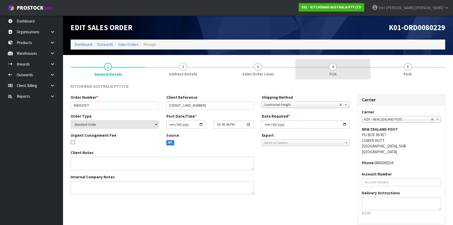
click at [337, 69] on link "4 Pick" at bounding box center [332, 69] width 75 height 21
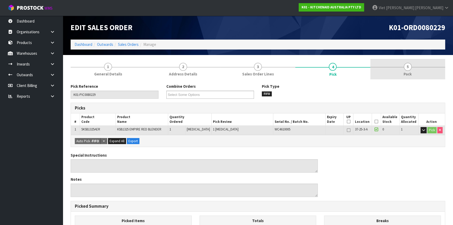
click at [403, 67] on div at bounding box center [408, 67] width 75 height 0
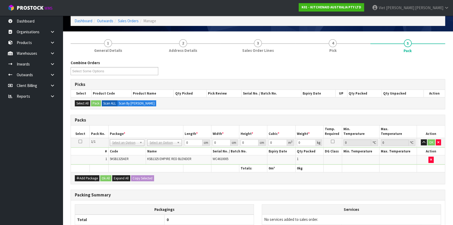
scroll to position [24, 0]
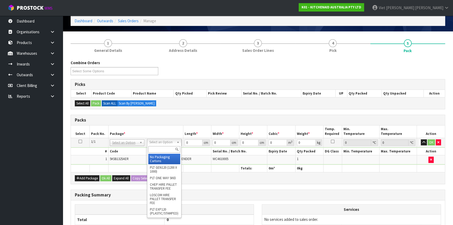
click at [162, 148] on input "text" at bounding box center [164, 149] width 32 height 7
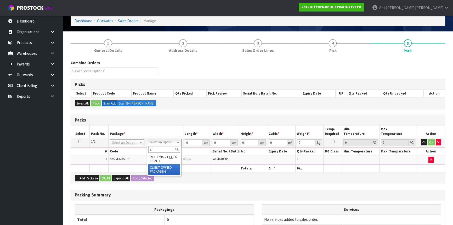
type input "cl"
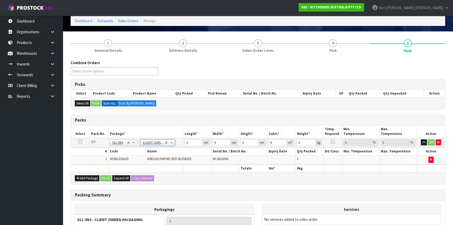
type input "3.95"
click at [191, 142] on input "0" at bounding box center [193, 142] width 18 height 7
drag, startPoint x: 191, startPoint y: 142, endPoint x: 186, endPoint y: 144, distance: 4.7
click at [186, 144] on input "0" at bounding box center [193, 142] width 18 height 7
type input "28"
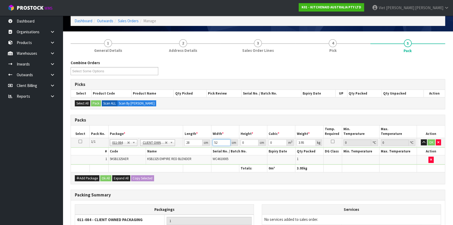
type input "52"
type input "3"
type input "0.004368"
type input "38"
type input "0.055328"
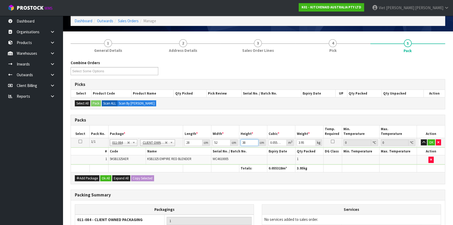
type input "38"
type input "5"
click button "OK" at bounding box center [431, 142] width 7 height 6
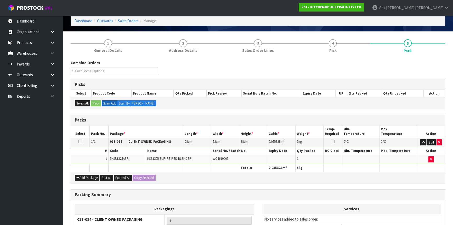
scroll to position [80, 0]
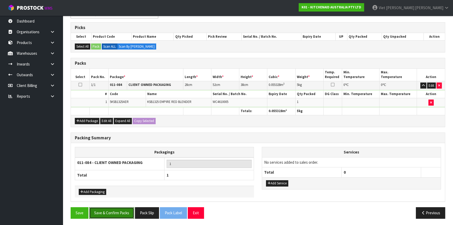
click at [116, 215] on button "Save & Confirm Packs" at bounding box center [111, 212] width 45 height 11
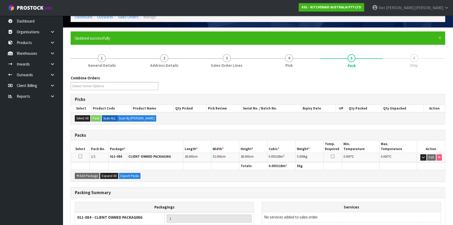
scroll to position [71, 0]
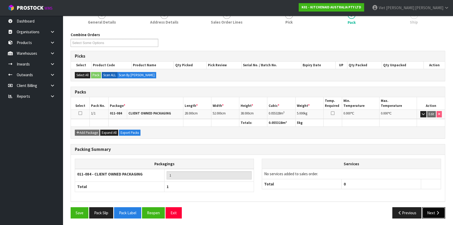
click at [432, 212] on button "Next" at bounding box center [433, 212] width 23 height 11
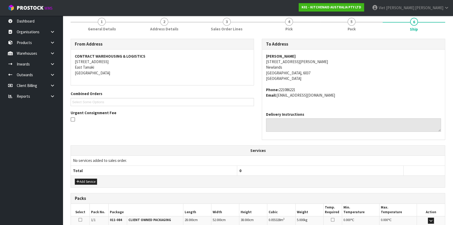
scroll to position [131, 0]
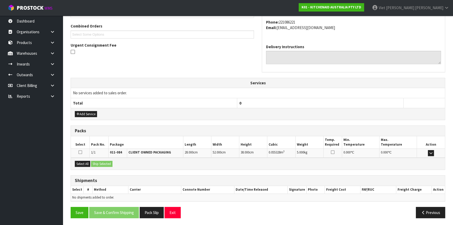
drag, startPoint x: 79, startPoint y: 154, endPoint x: 80, endPoint y: 151, distance: 3.3
click at [79, 154] on div at bounding box center [80, 152] width 16 height 5
drag, startPoint x: 80, startPoint y: 151, endPoint x: 99, endPoint y: 164, distance: 23.7
click at [80, 151] on icon at bounding box center [81, 152] width 4 height 4
click at [0, 0] on input "checkbox" at bounding box center [0, 0] width 0 height 0
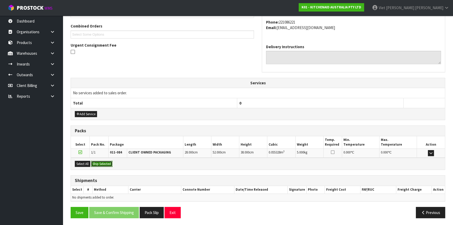
click at [99, 164] on button "Ship Selected" at bounding box center [101, 164] width 21 height 6
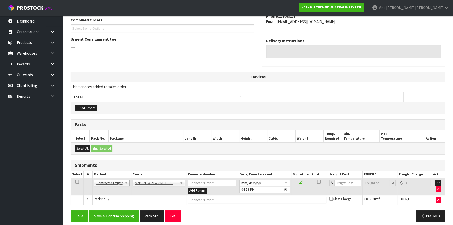
scroll to position [141, 0]
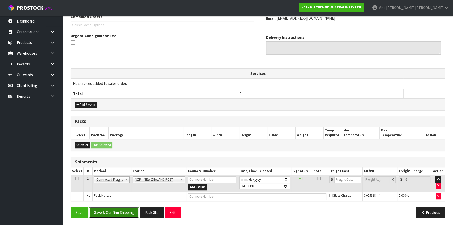
click at [121, 212] on button "Save & Confirm Shipping" at bounding box center [114, 212] width 50 height 11
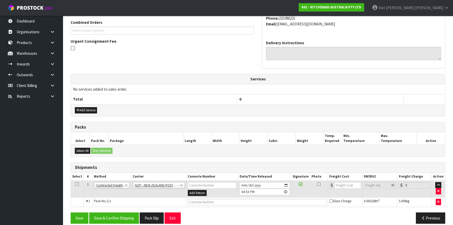
scroll to position [0, 0]
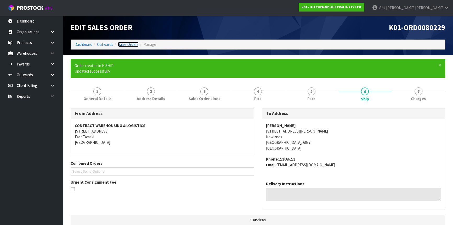
click at [125, 43] on link "Sales Orders" at bounding box center [128, 44] width 21 height 5
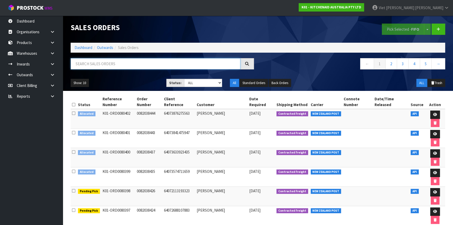
click at [166, 65] on input "text" at bounding box center [156, 63] width 170 height 11
type input "JOB-0416119"
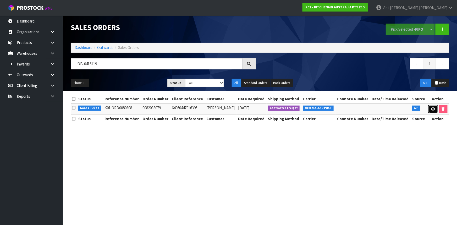
click at [428, 106] on link at bounding box center [433, 109] width 10 height 8
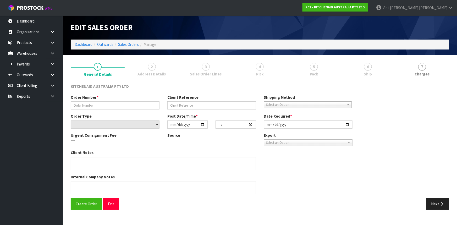
type input "0082038079"
type input "64060447916395"
select select "number:0"
type input "[DATE]"
type input "18:38:37.000"
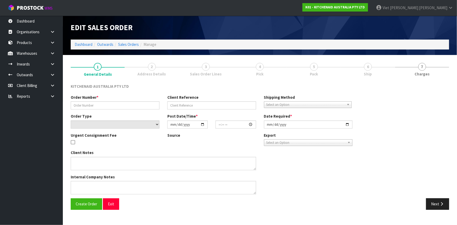
type input "[DATE]"
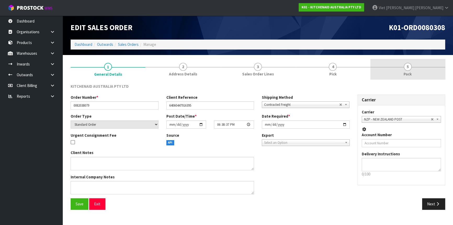
click at [374, 72] on link "5 Pack" at bounding box center [408, 69] width 75 height 21
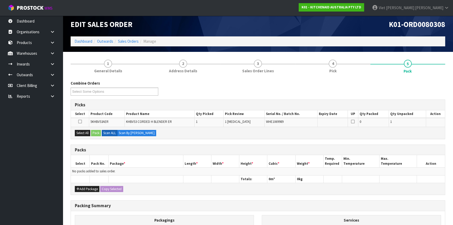
scroll to position [47, 0]
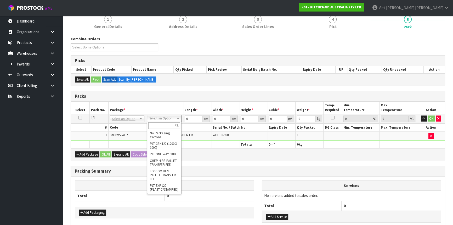
click at [158, 126] on input "text" at bounding box center [164, 125] width 32 height 7
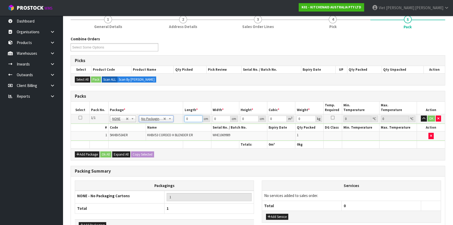
click at [192, 118] on input "0" at bounding box center [193, 118] width 18 height 7
type input "22"
type input "25"
type input "2"
type input "0.0011"
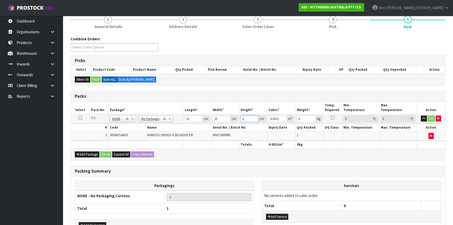
type input "29"
type input "0.01595"
type input "29"
type input "2"
click button "OK" at bounding box center [431, 118] width 7 height 6
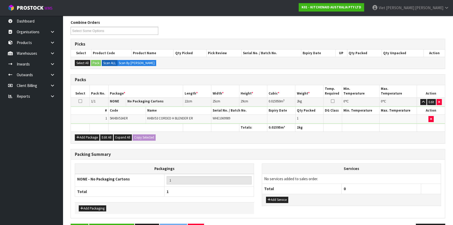
scroll to position [80, 0]
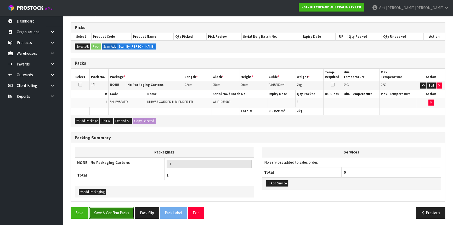
click at [101, 209] on button "Save & Confirm Packs" at bounding box center [111, 212] width 45 height 11
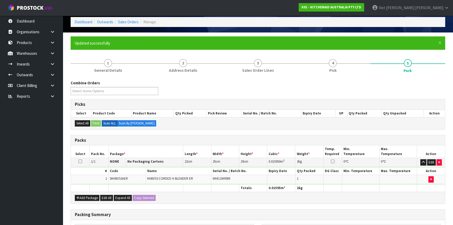
scroll to position [71, 0]
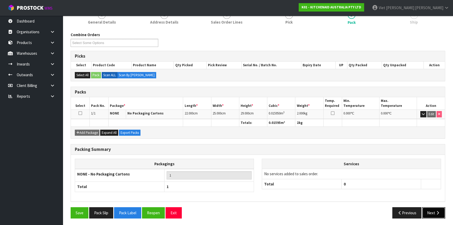
click at [428, 212] on button "Next" at bounding box center [433, 212] width 23 height 11
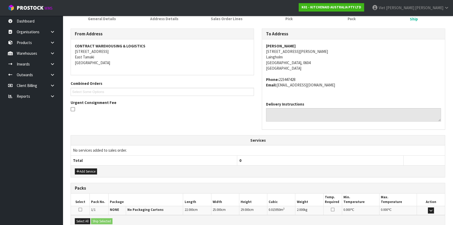
scroll to position [131, 0]
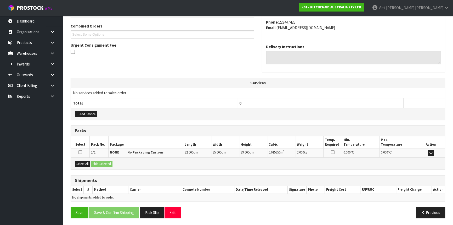
drag, startPoint x: 82, startPoint y: 151, endPoint x: 78, endPoint y: 151, distance: 3.9
click at [82, 151] on div at bounding box center [80, 152] width 16 height 5
click at [78, 151] on div at bounding box center [80, 152] width 16 height 5
click at [79, 150] on icon at bounding box center [81, 152] width 4 height 4
click at [0, 0] on input "checkbox" at bounding box center [0, 0] width 0 height 0
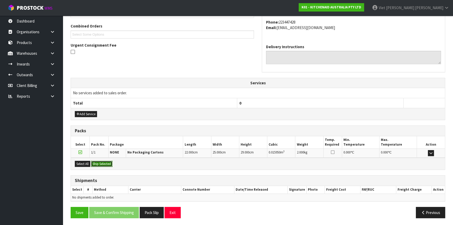
click at [101, 162] on button "Ship Selected" at bounding box center [101, 164] width 21 height 6
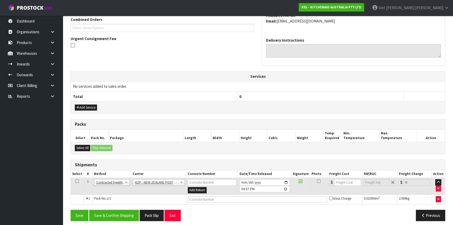
scroll to position [141, 0]
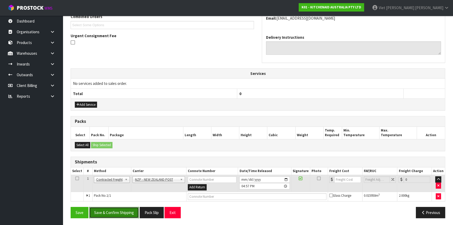
click at [124, 211] on button "Save & Confirm Shipping" at bounding box center [114, 212] width 50 height 11
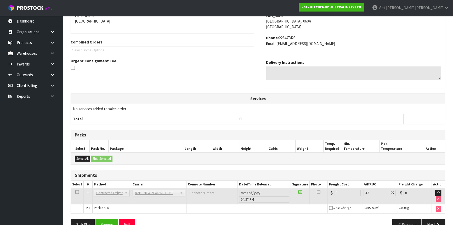
scroll to position [133, 0]
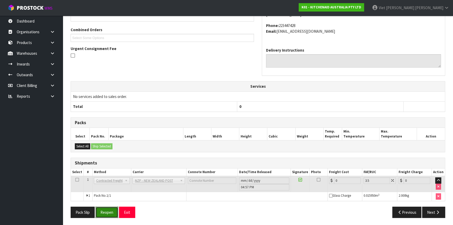
drag, startPoint x: 108, startPoint y: 209, endPoint x: 212, endPoint y: 202, distance: 104.4
click at [108, 209] on button "Reopen" at bounding box center [107, 211] width 23 height 11
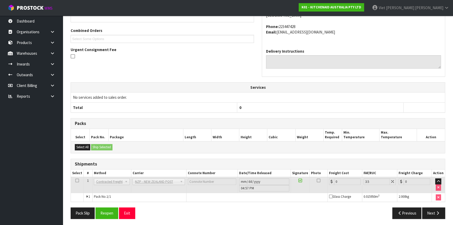
scroll to position [128, 0]
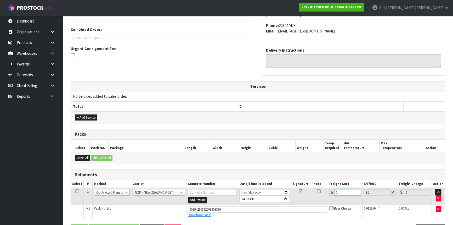
drag, startPoint x: 343, startPoint y: 189, endPoint x: 327, endPoint y: 189, distance: 15.4
click at [327, 189] on tr "1 Client Local Pickup Customer Local Pickup Company Freight Contracted Freight …" at bounding box center [258, 196] width 374 height 17
type input "4"
type input "4.14"
type input "4.3"
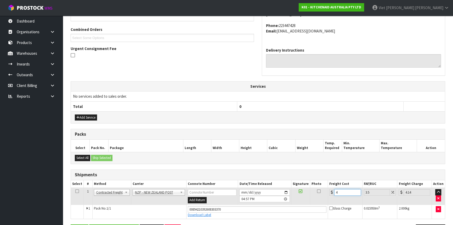
type input "4.45"
type input "4.33"
type input "4.48"
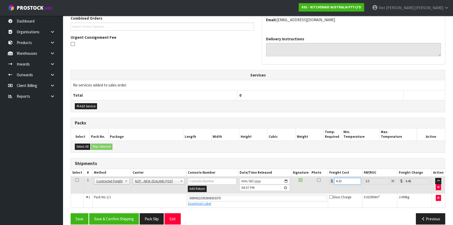
scroll to position [145, 0]
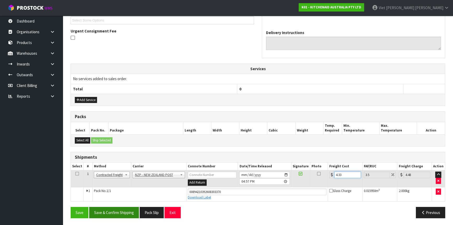
type input "4.33"
click at [110, 207] on button "Save & Confirm Shipping" at bounding box center [114, 212] width 50 height 11
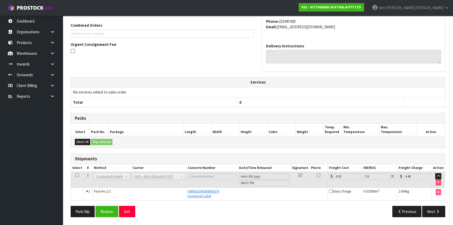
scroll to position [131, 0]
